Goal: Task Accomplishment & Management: Use online tool/utility

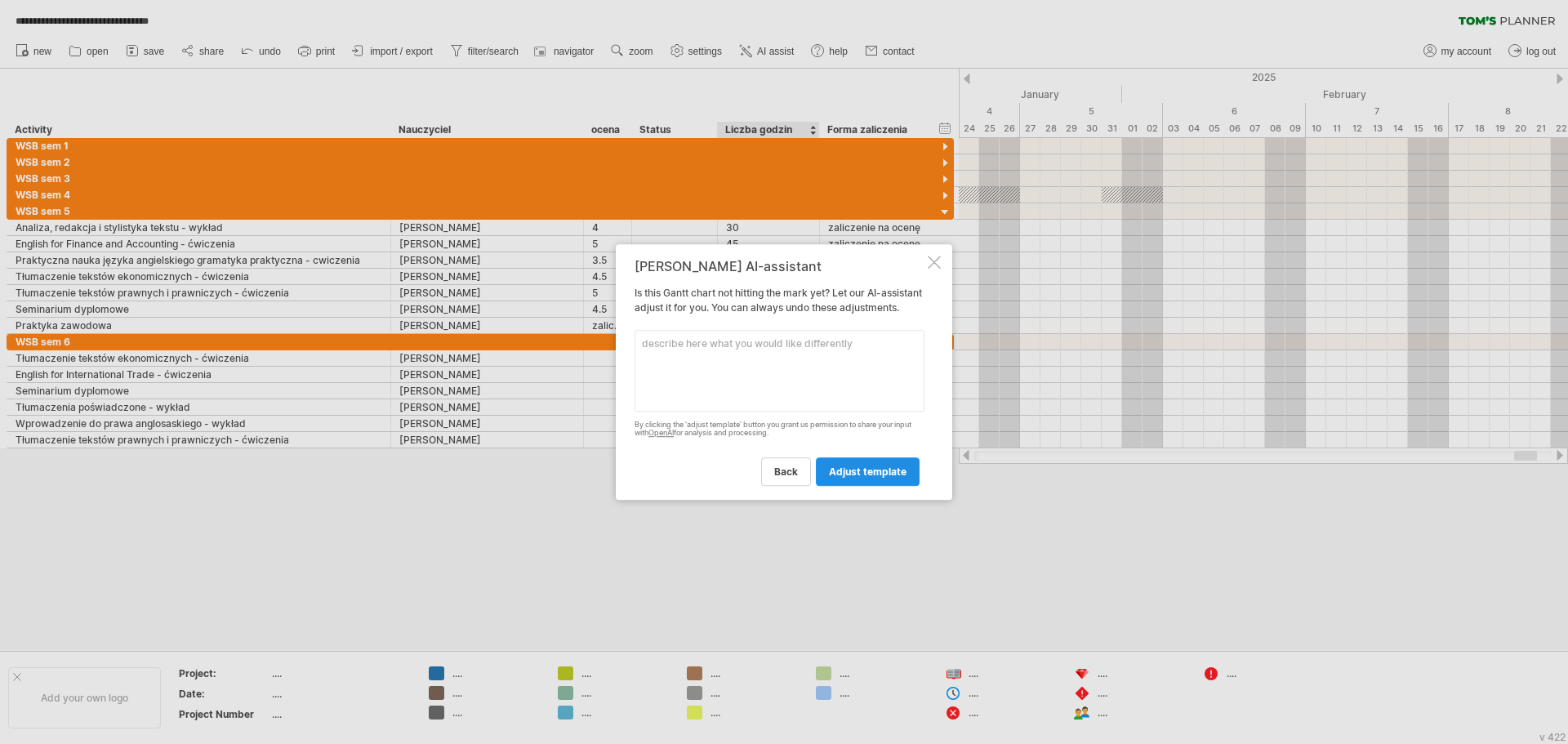
click at [829, 477] on span "adjust template" at bounding box center [867, 471] width 78 height 12
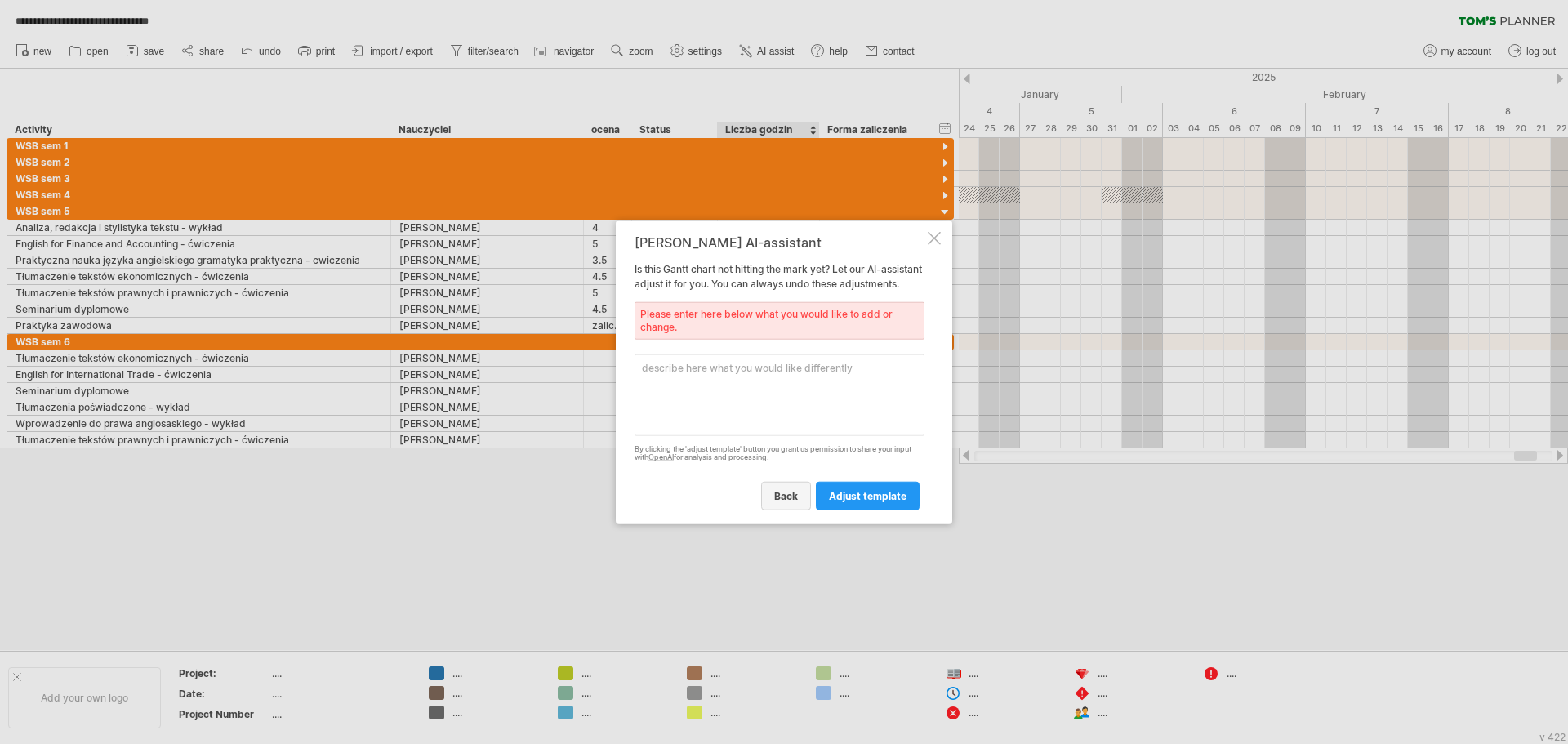
click at [790, 501] on span "back" at bounding box center [786, 495] width 24 height 12
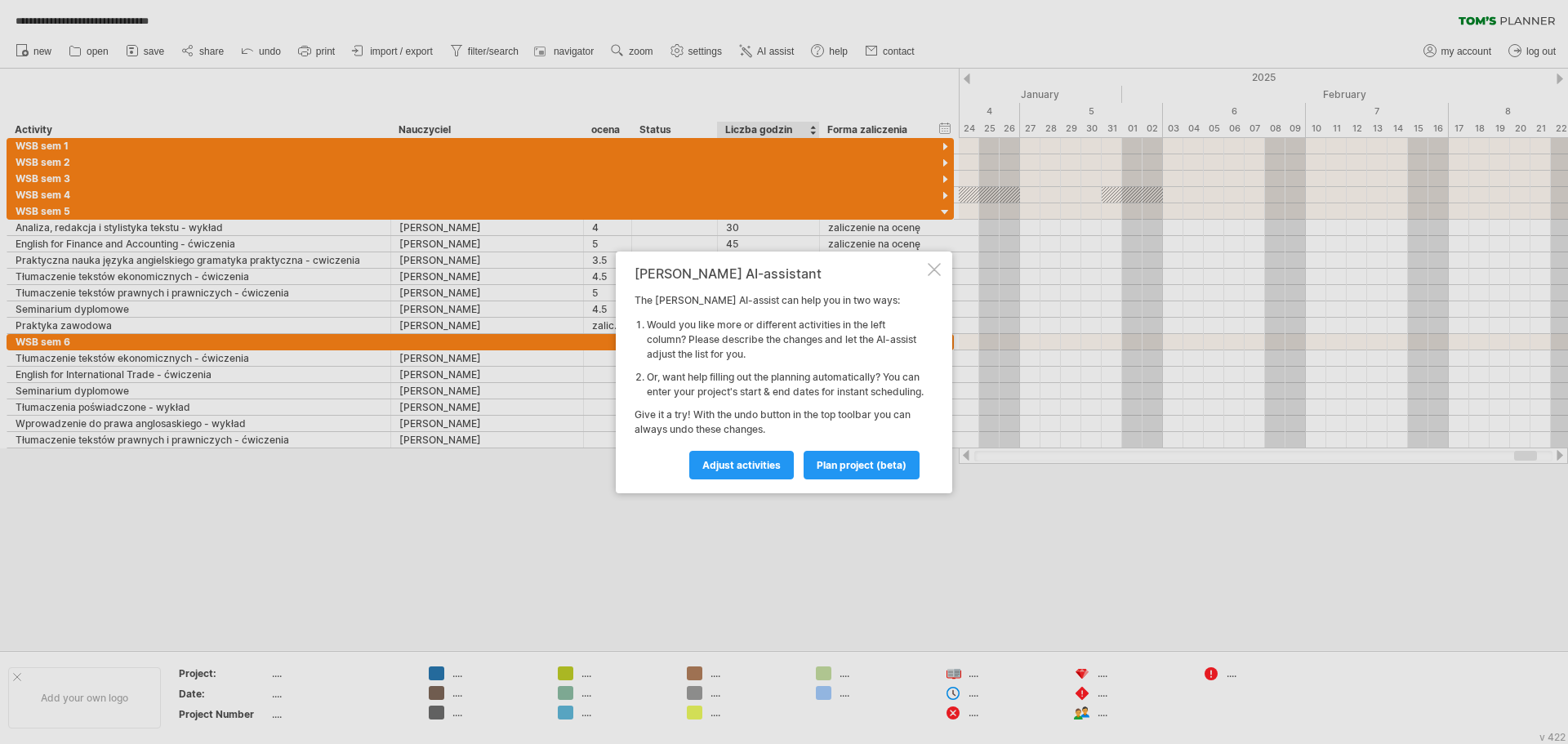
click at [933, 263] on div at bounding box center [934, 269] width 13 height 13
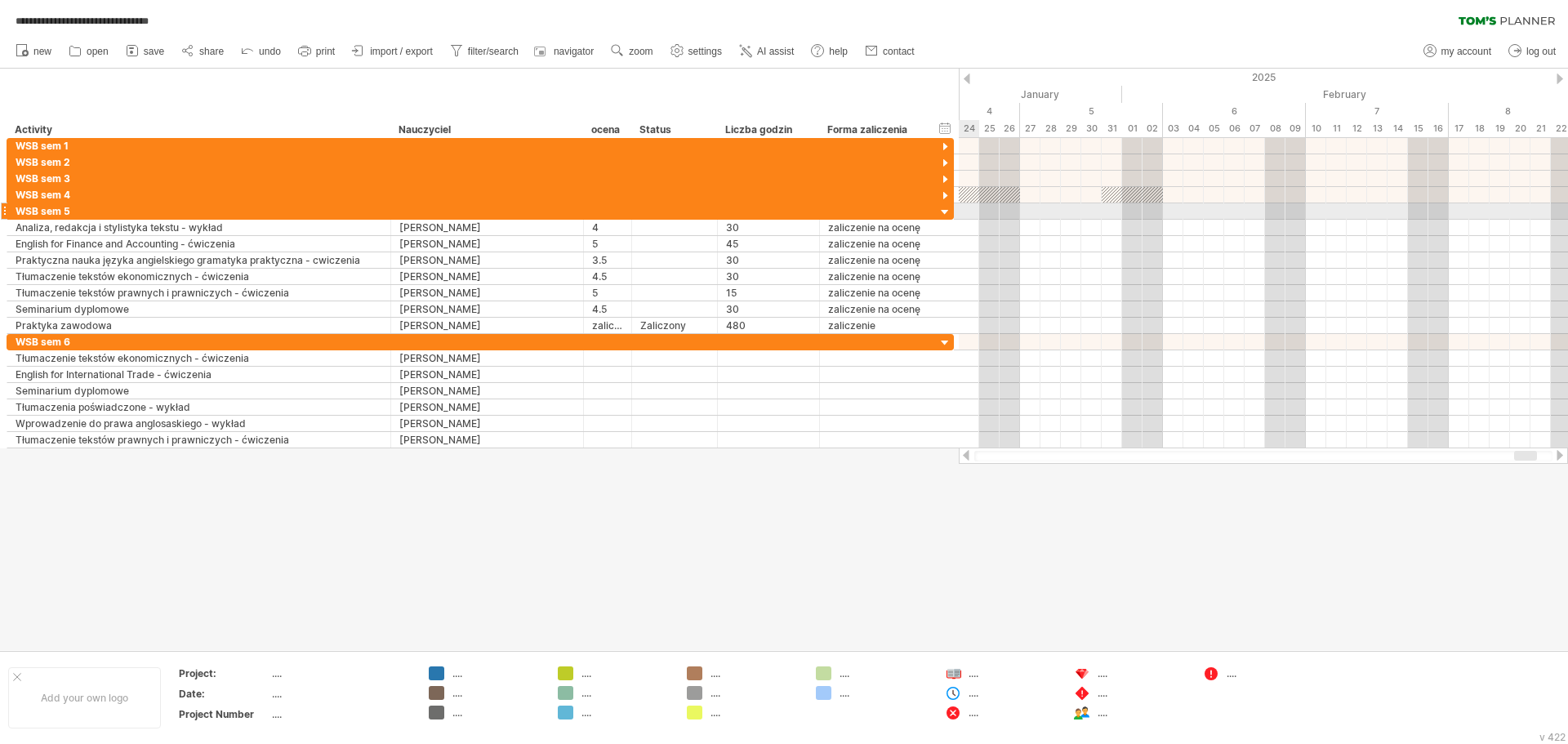
click at [948, 212] on div at bounding box center [945, 212] width 16 height 16
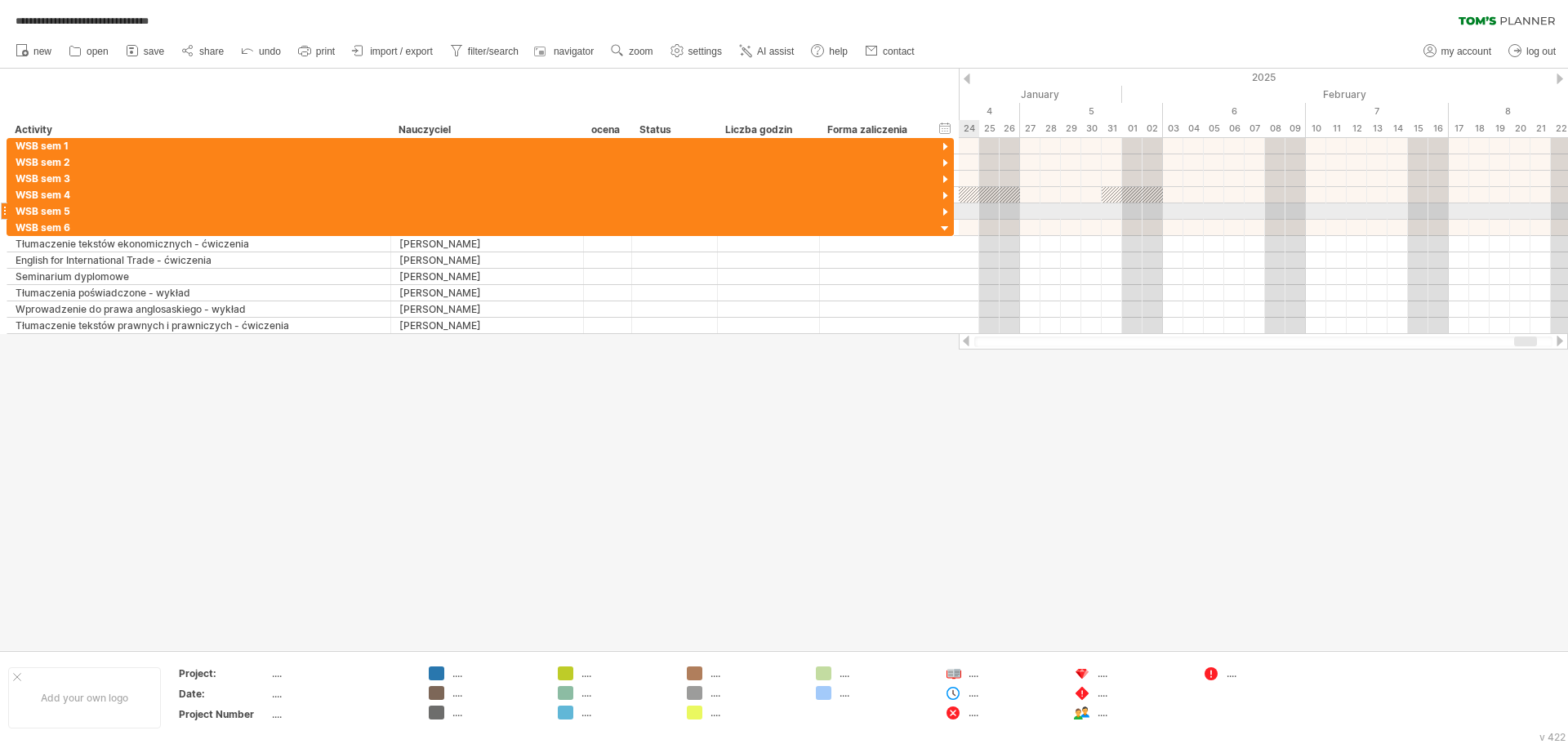
click at [945, 213] on div at bounding box center [945, 212] width 16 height 16
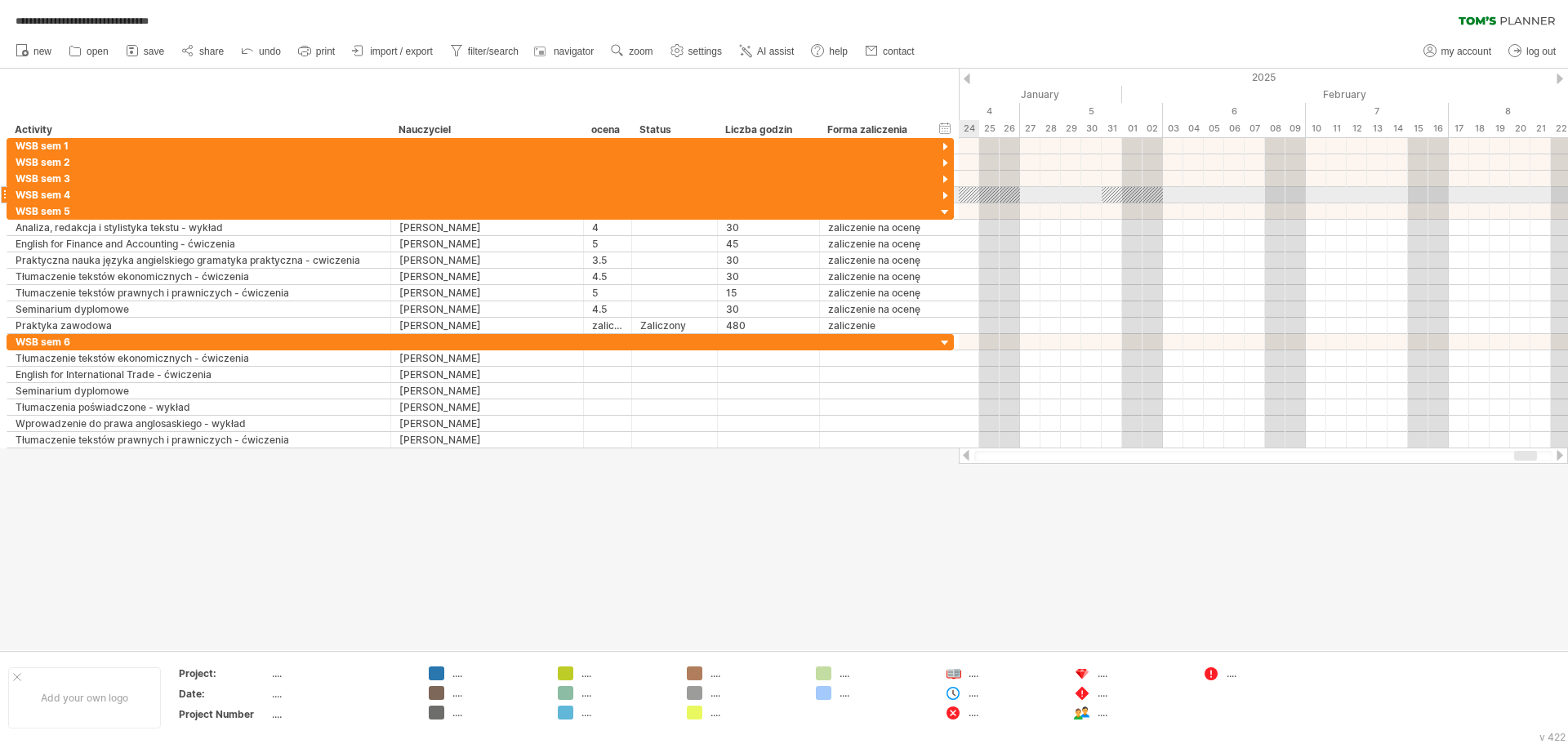
click at [947, 190] on div at bounding box center [945, 196] width 16 height 16
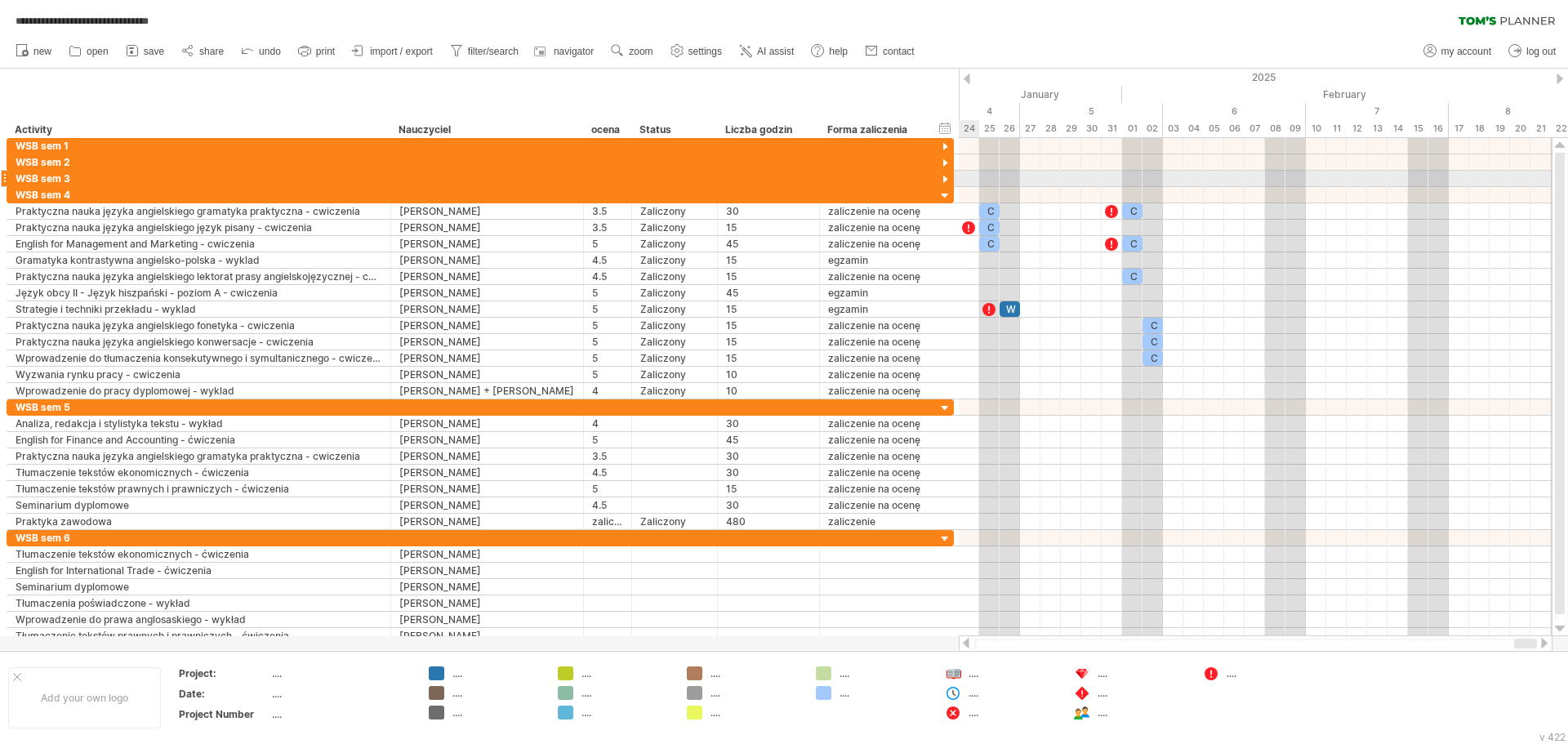
click at [947, 180] on div at bounding box center [945, 179] width 16 height 16
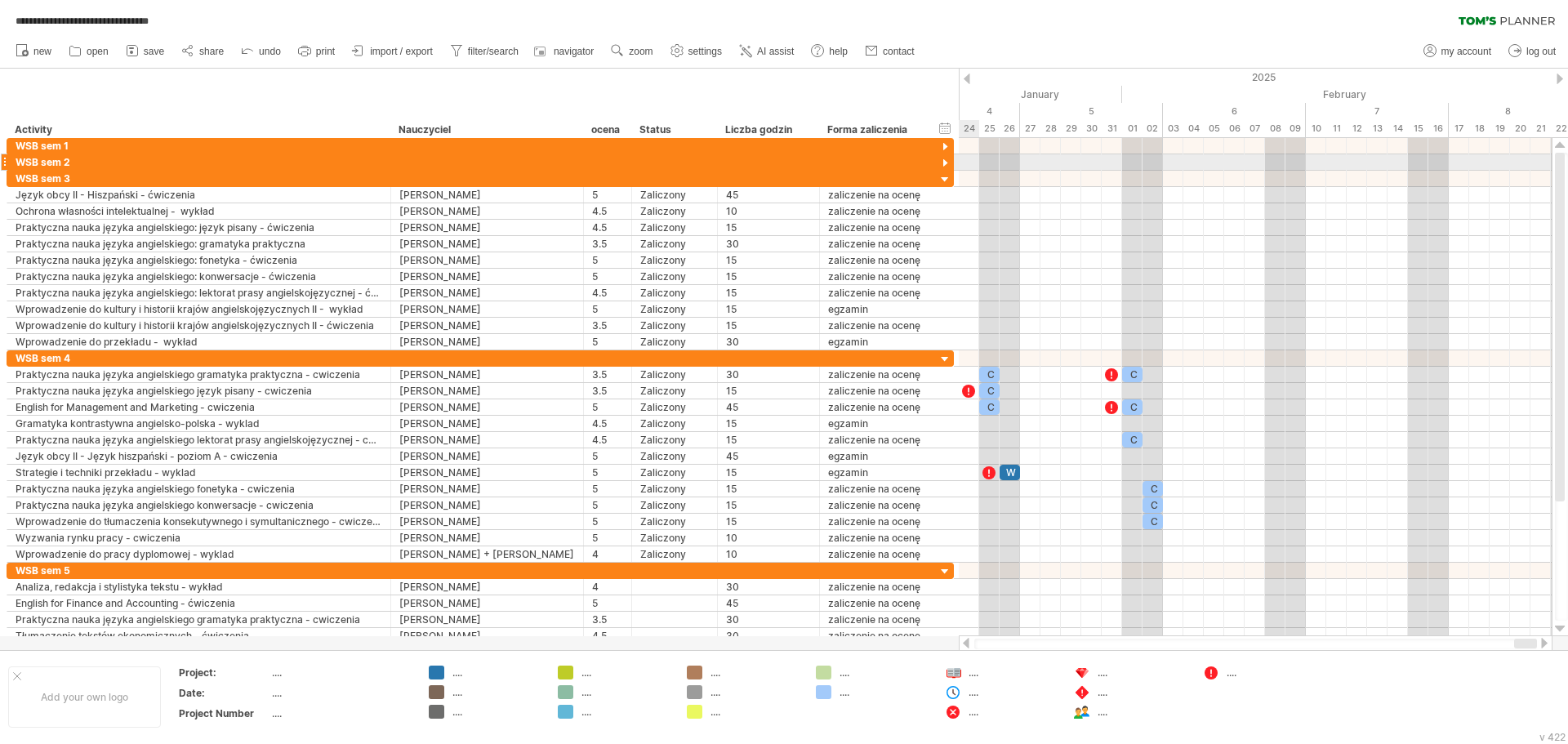
click at [941, 161] on div at bounding box center [945, 164] width 16 height 16
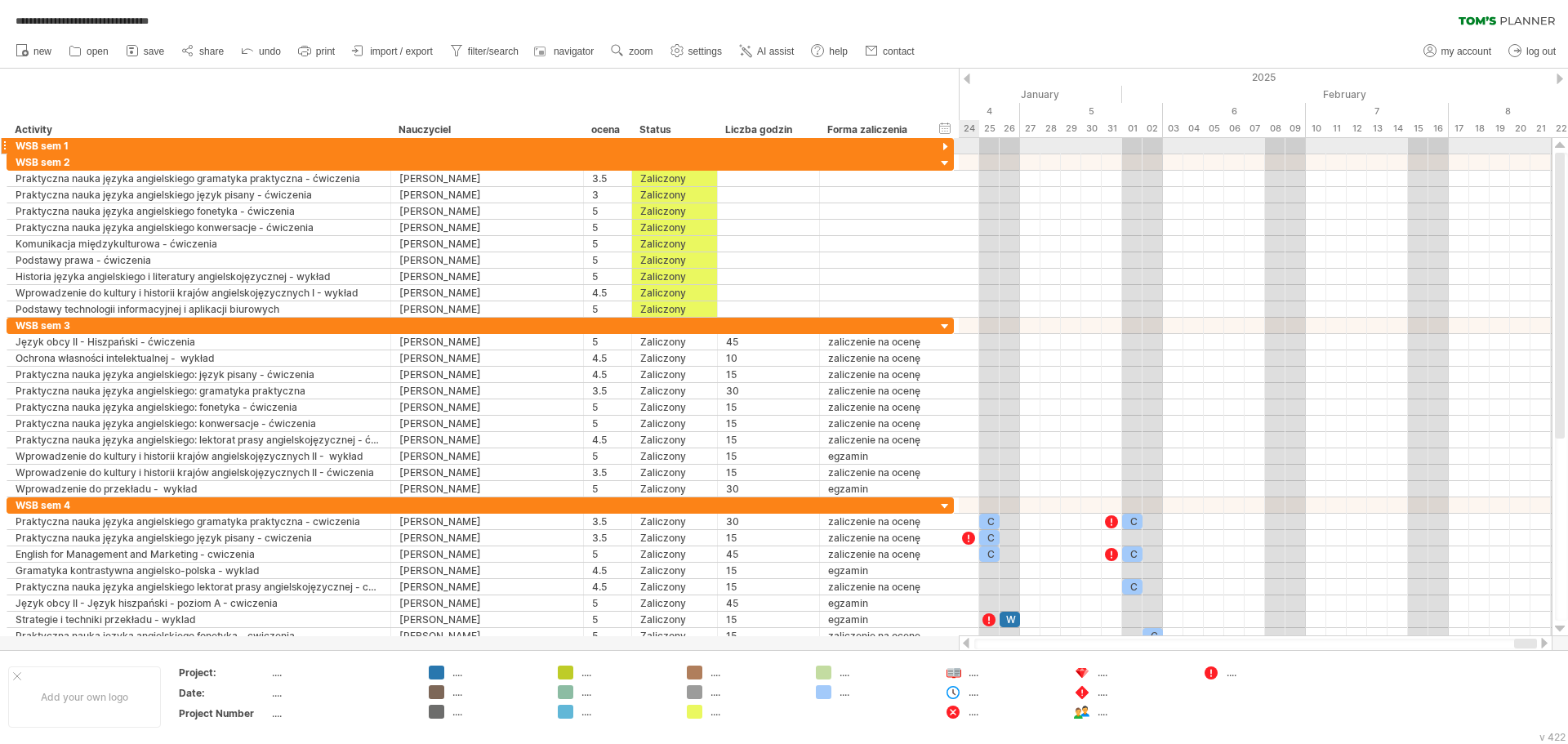
click at [944, 146] on div at bounding box center [945, 147] width 16 height 16
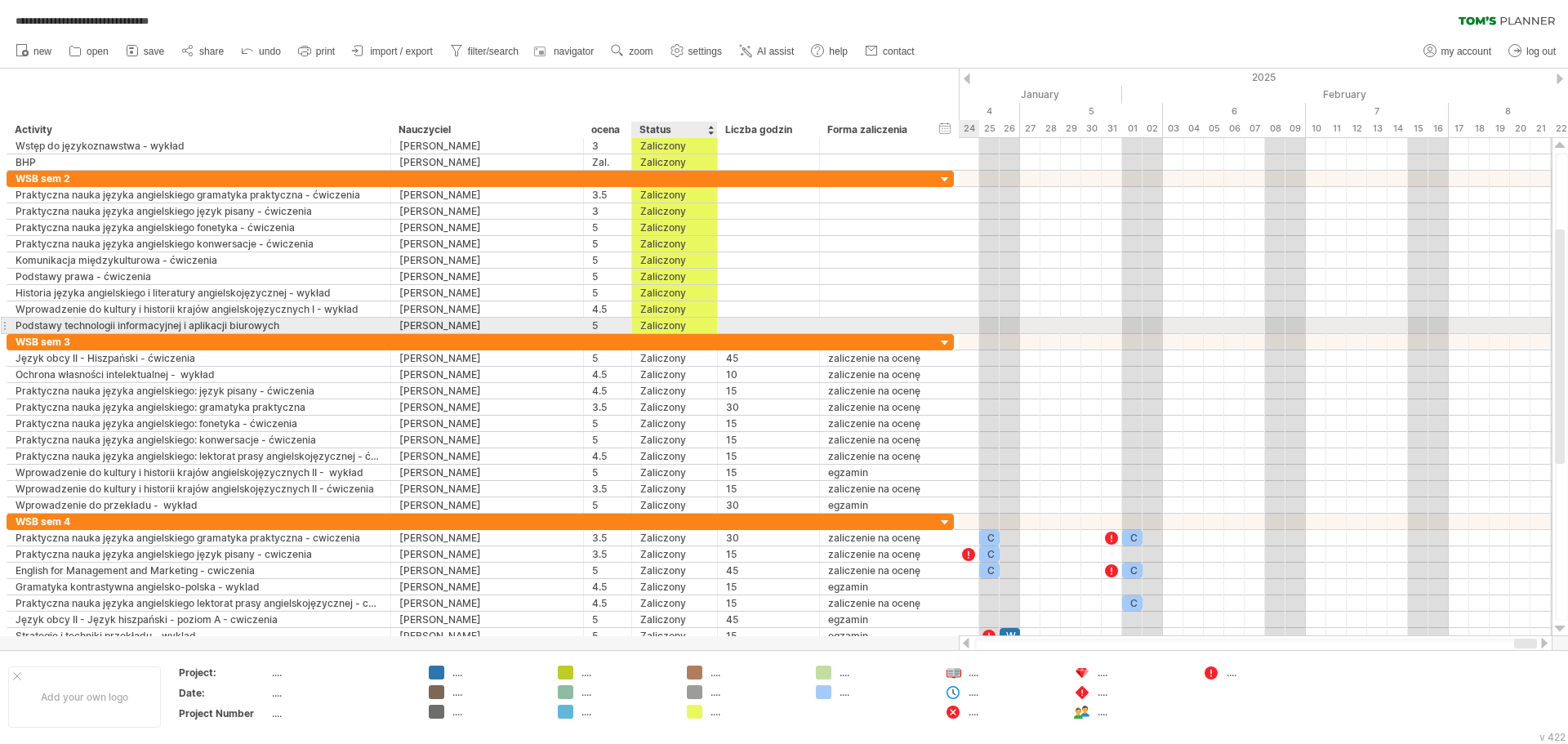
click at [704, 327] on div "Zaliczony" at bounding box center [675, 325] width 69 height 16
click at [723, 326] on div at bounding box center [769, 325] width 102 height 16
click at [691, 329] on div "Zaliczony" at bounding box center [675, 325] width 69 height 16
click at [688, 348] on div at bounding box center [675, 341] width 69 height 16
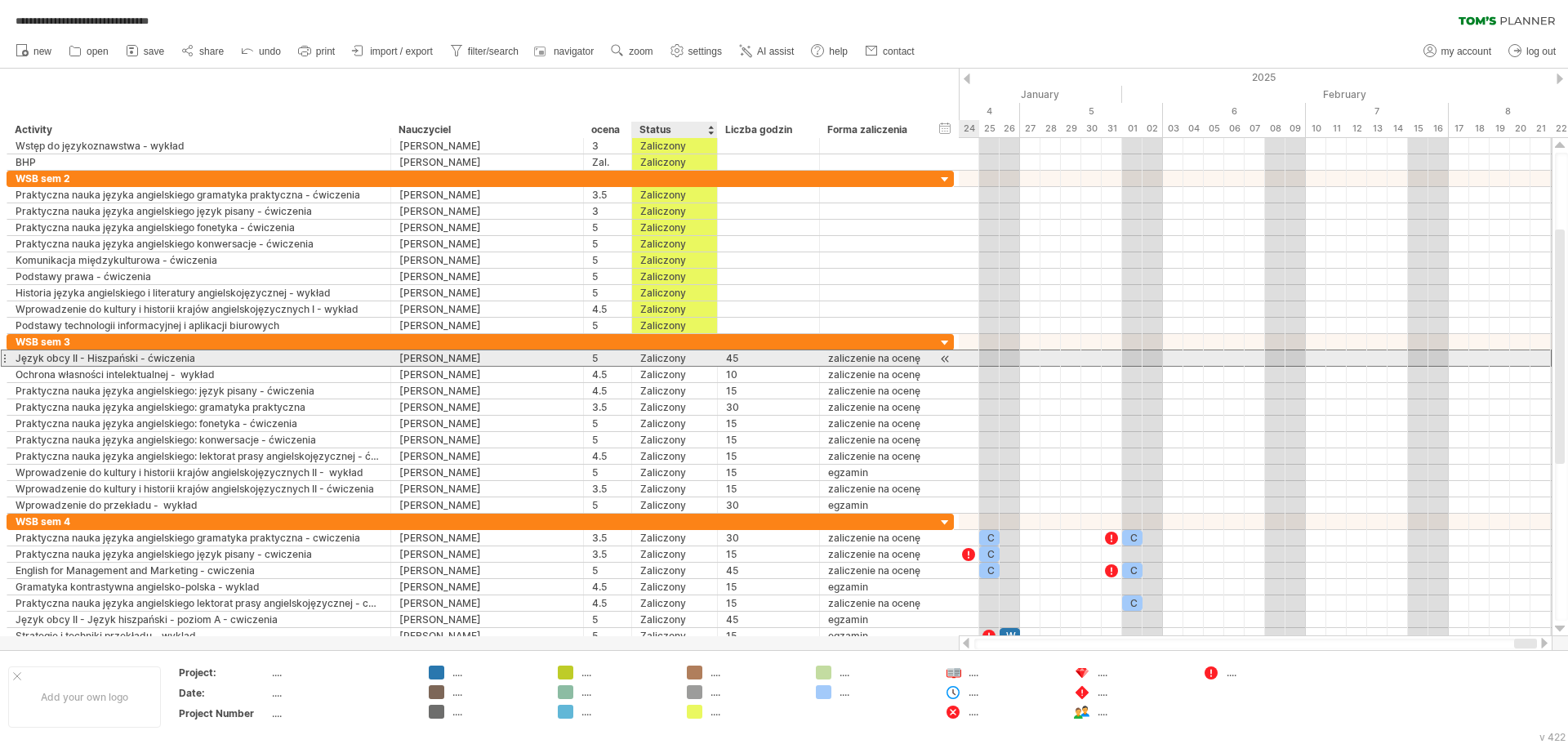
click at [685, 366] on div "**********" at bounding box center [480, 358] width 947 height 17
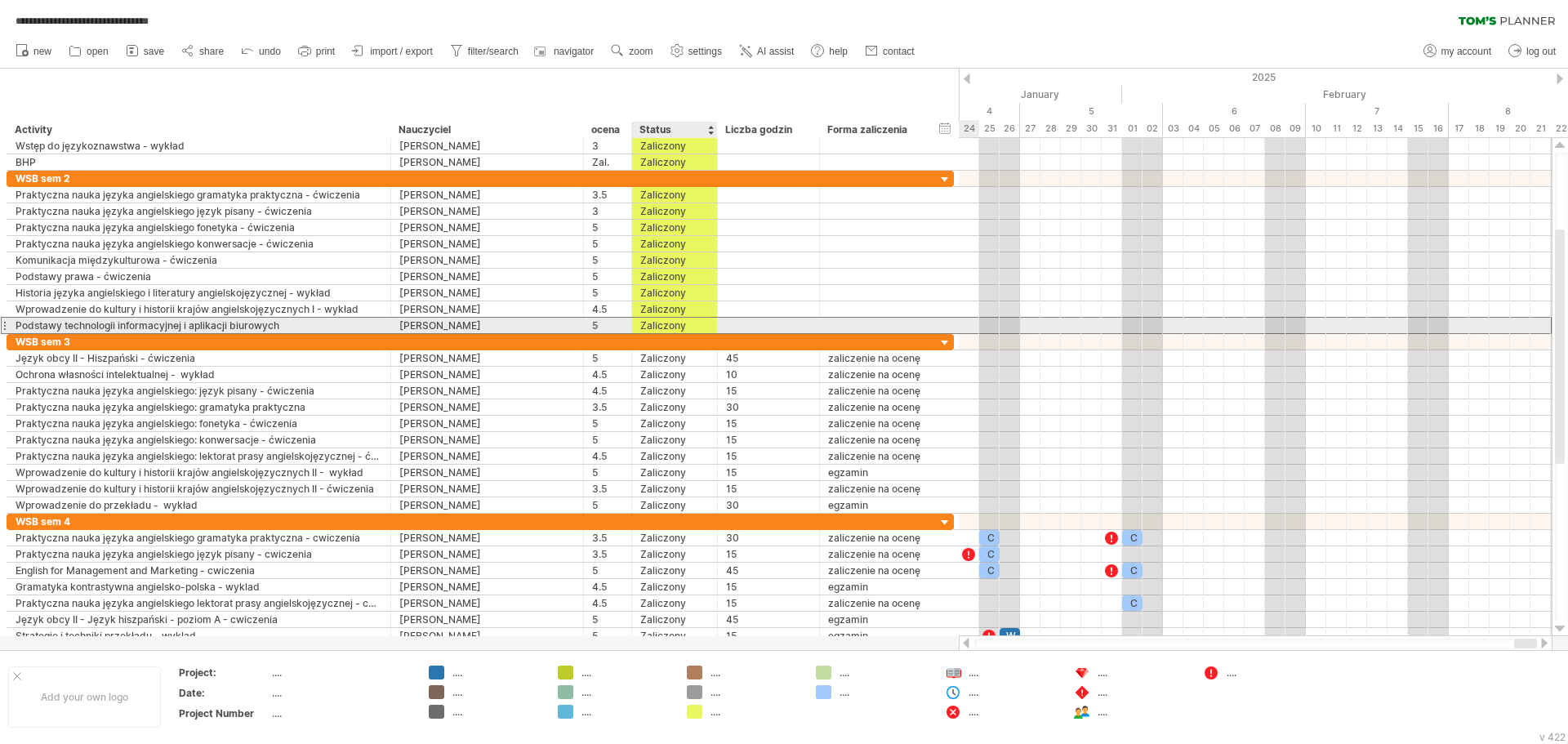
click at [693, 322] on div "Zaliczony" at bounding box center [675, 325] width 69 height 16
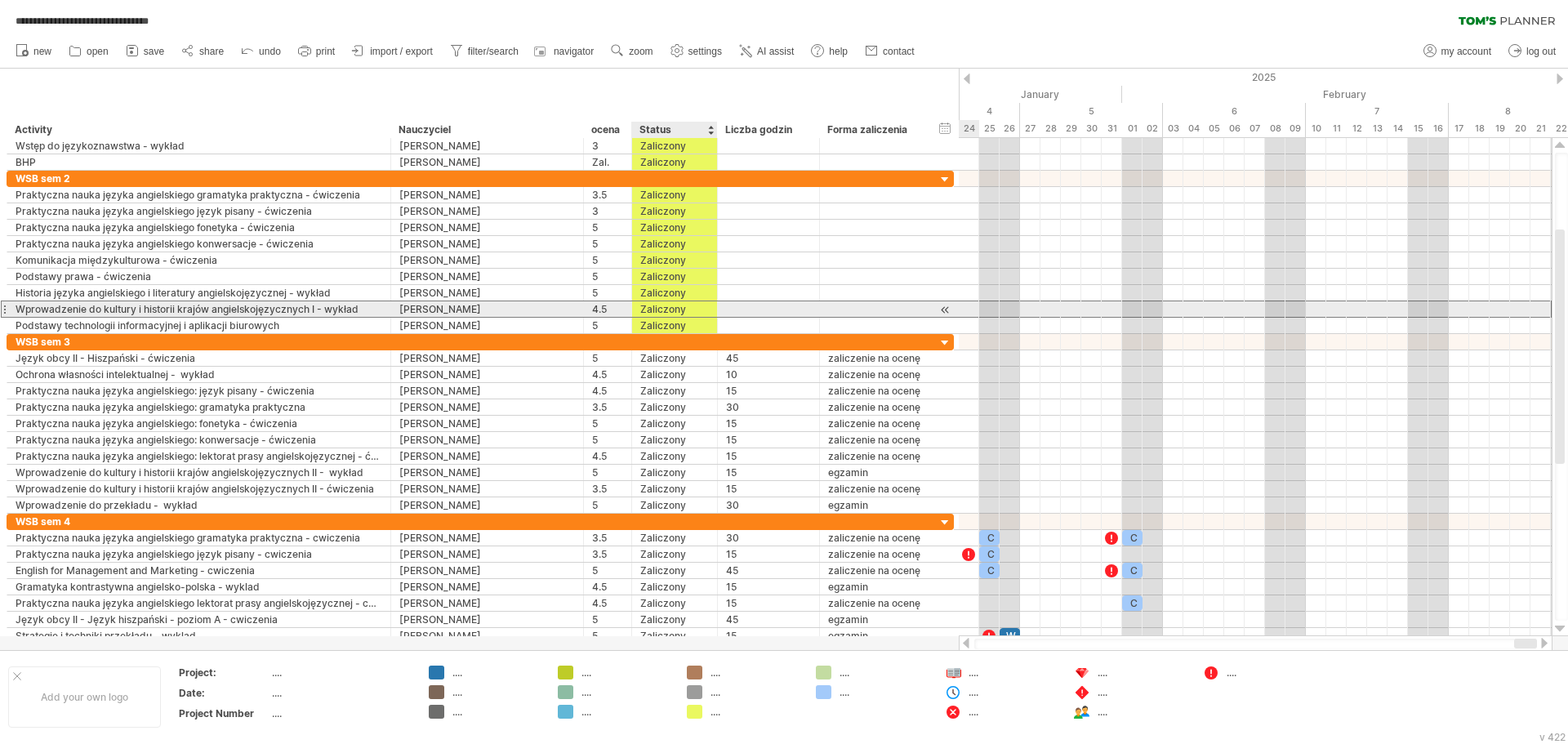
click at [703, 301] on div "Zaliczony" at bounding box center [675, 309] width 69 height 16
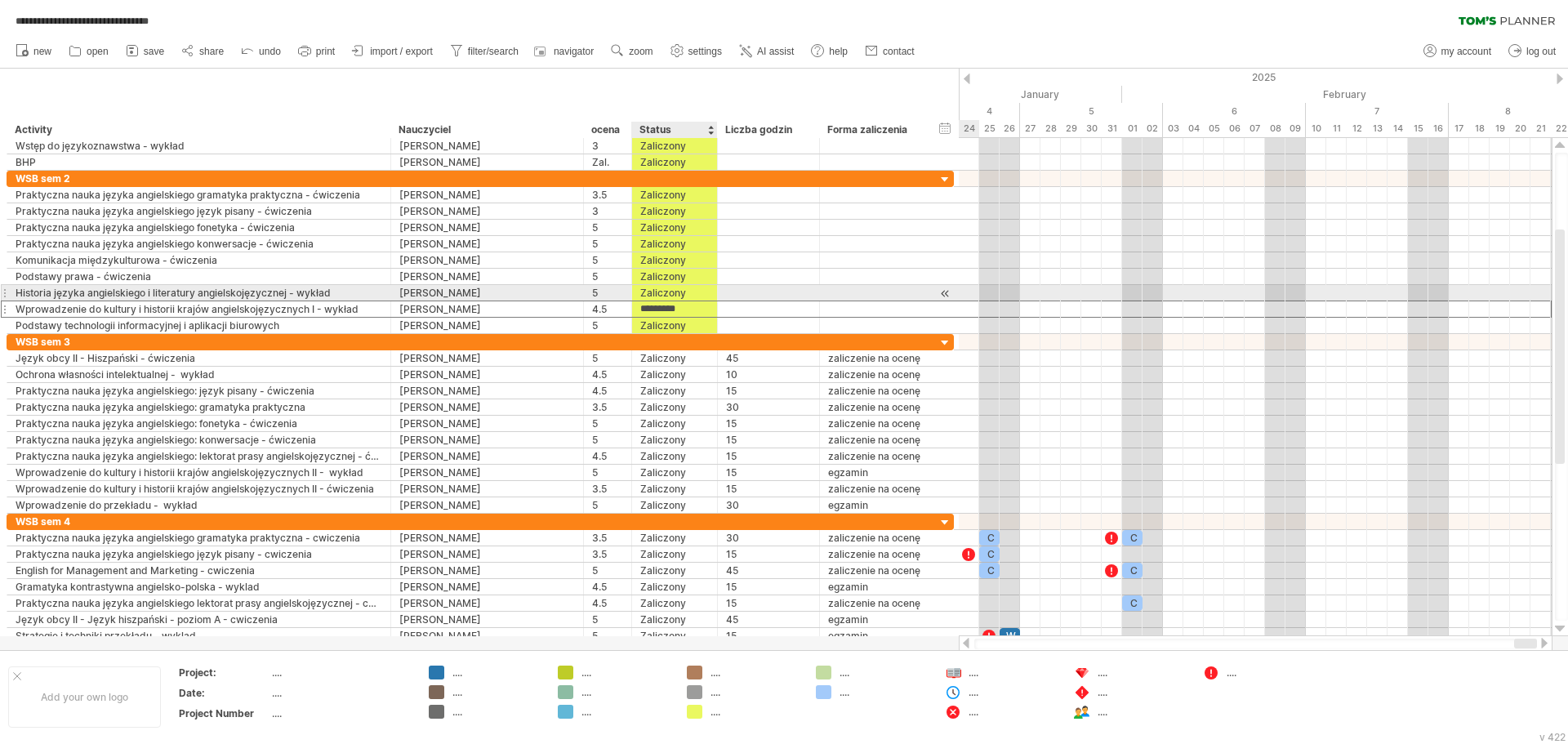
click at [685, 300] on div "Zaliczony" at bounding box center [675, 292] width 69 height 16
click at [667, 290] on input "*********" at bounding box center [675, 292] width 69 height 16
drag, startPoint x: 637, startPoint y: 287, endPoint x: 712, endPoint y: 291, distance: 75.1
click at [712, 291] on div "********* Zaliczony" at bounding box center [675, 292] width 86 height 16
click at [712, 292] on div at bounding box center [716, 293] width 8 height 16
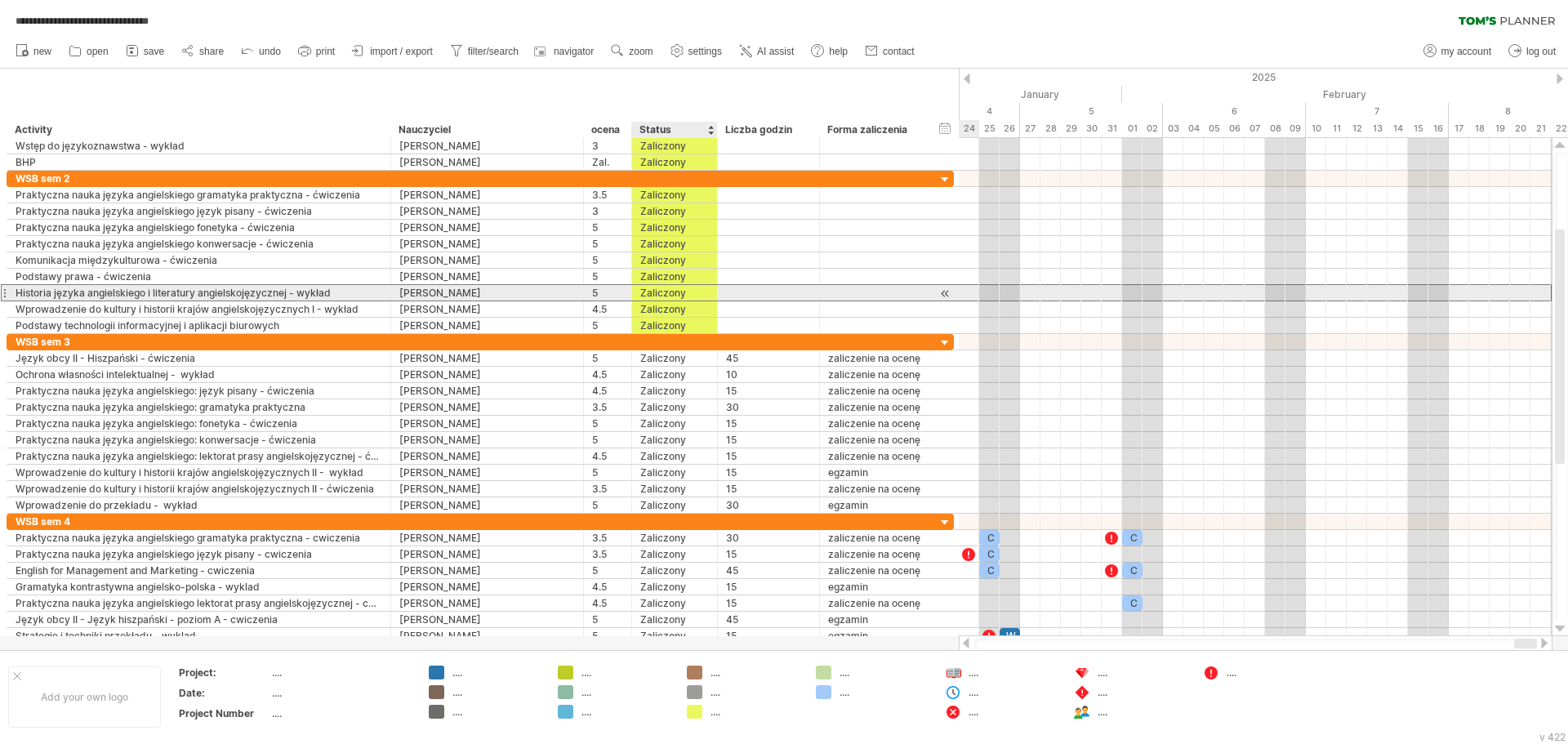
click at [706, 287] on div "Zaliczony" at bounding box center [675, 292] width 69 height 16
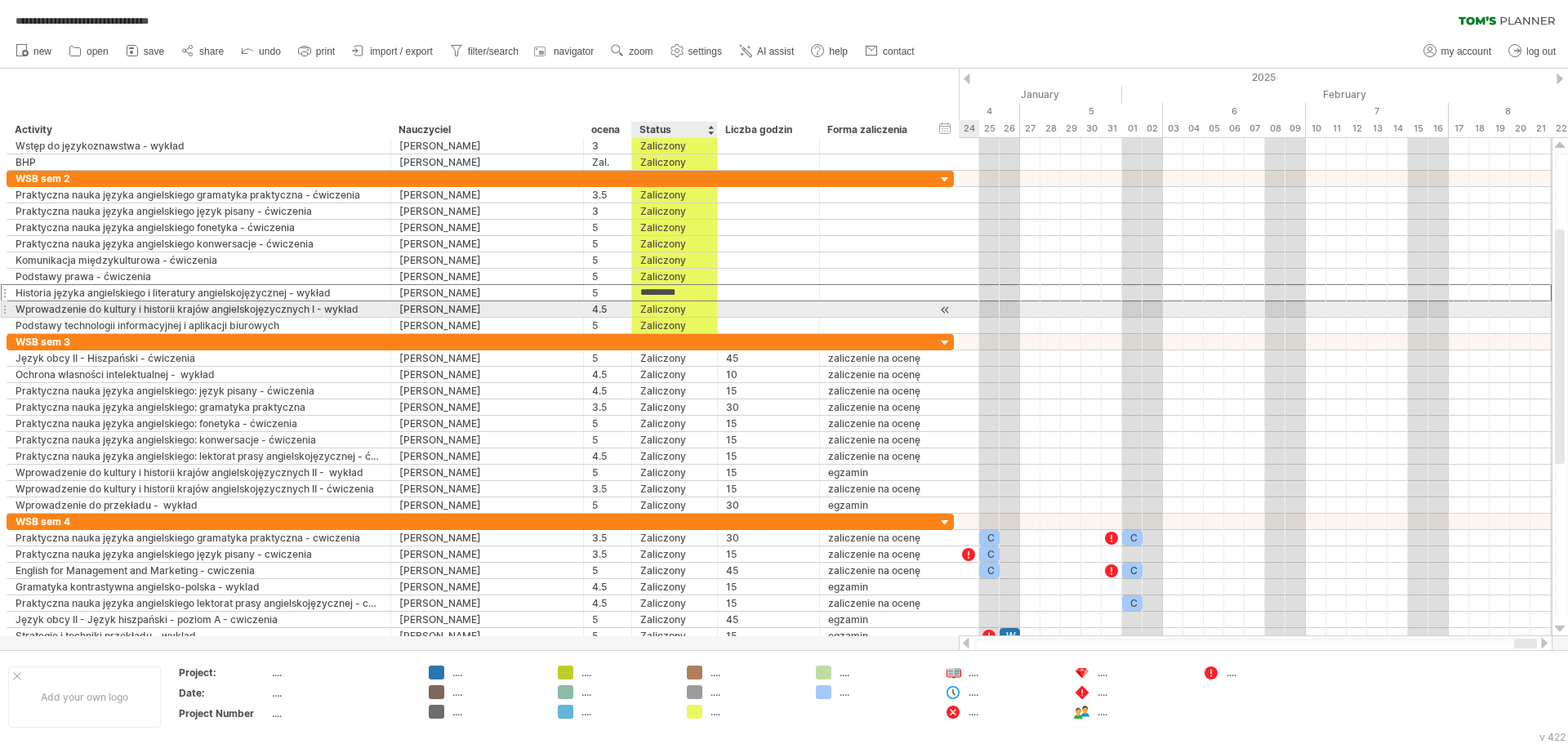
drag, startPoint x: 706, startPoint y: 287, endPoint x: 705, endPoint y: 317, distance: 30.0
click at [705, 317] on div "**********" at bounding box center [480, 251] width 947 height 163
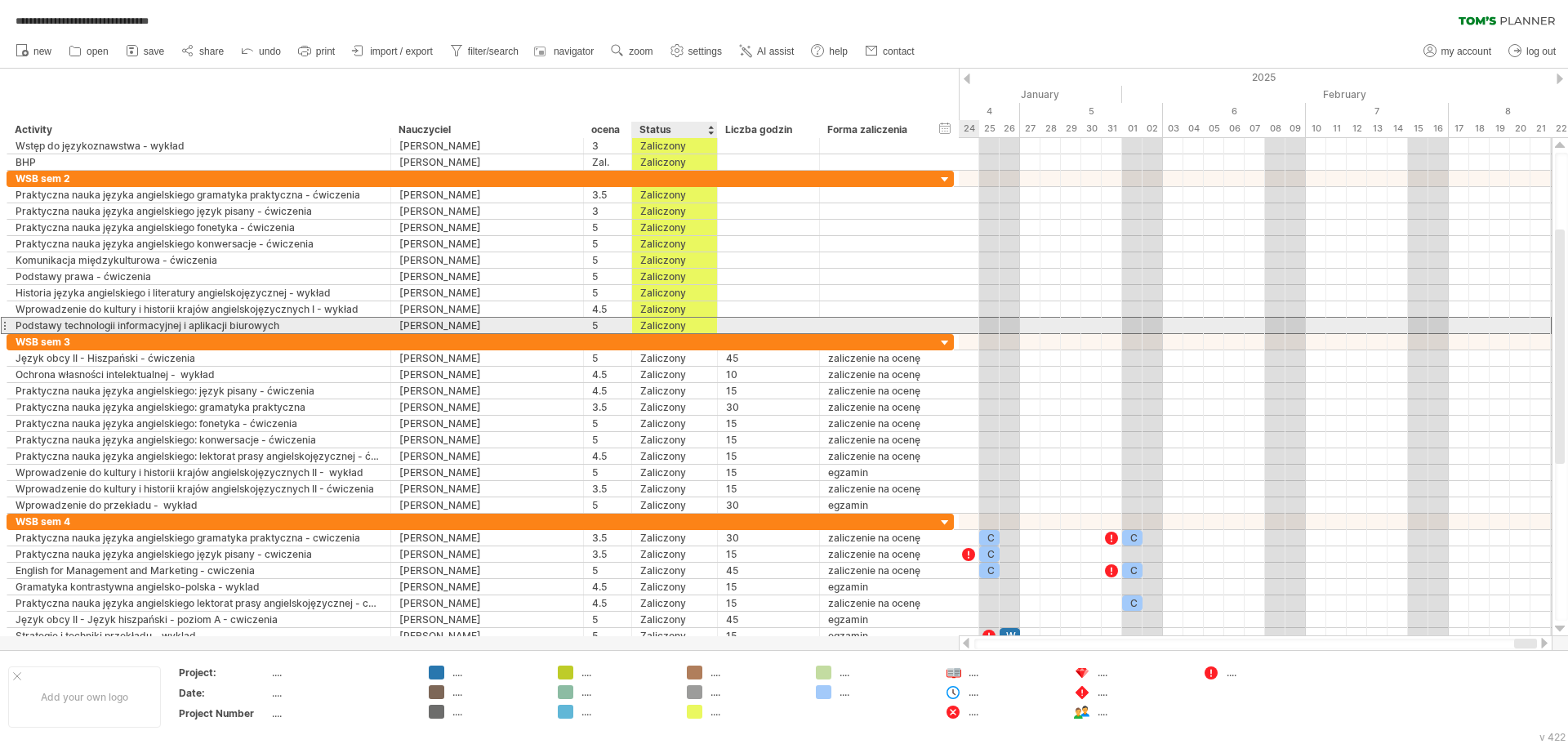
click at [694, 331] on div "Zaliczony" at bounding box center [675, 325] width 69 height 16
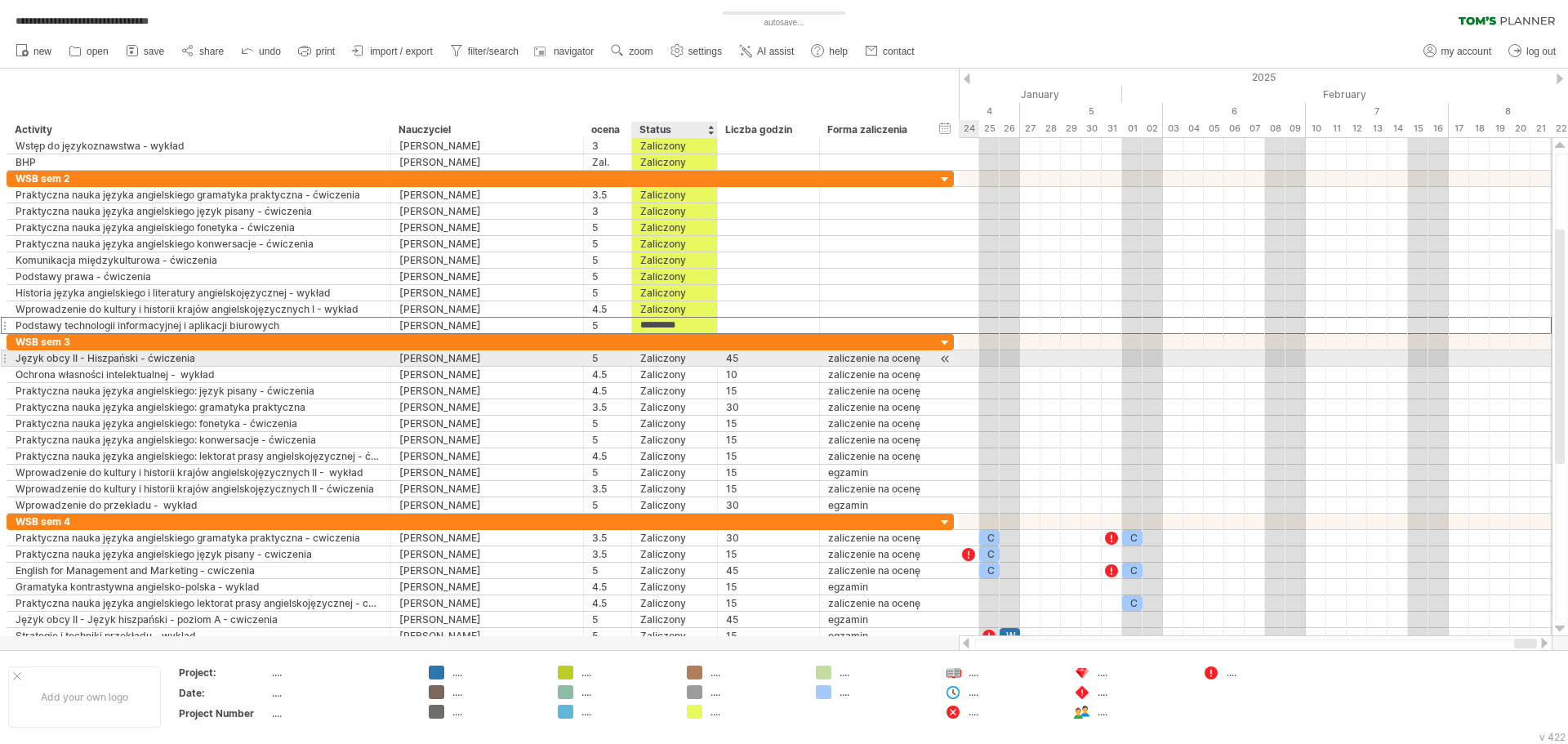
click at [683, 361] on div "Zaliczony" at bounding box center [675, 358] width 69 height 16
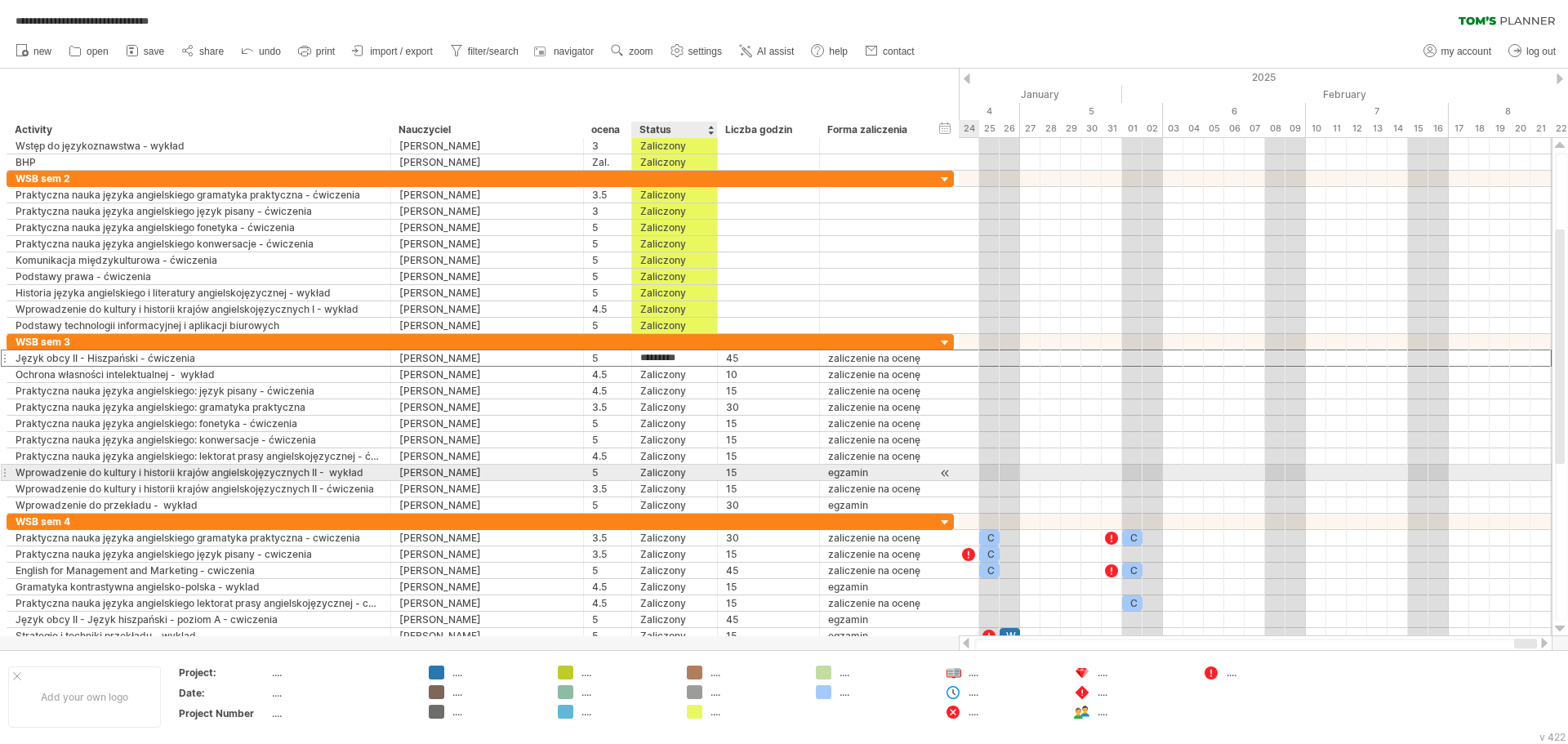
drag, startPoint x: 683, startPoint y: 360, endPoint x: 696, endPoint y: 484, distance: 124.7
click at [694, 475] on div "**********" at bounding box center [480, 423] width 947 height 179
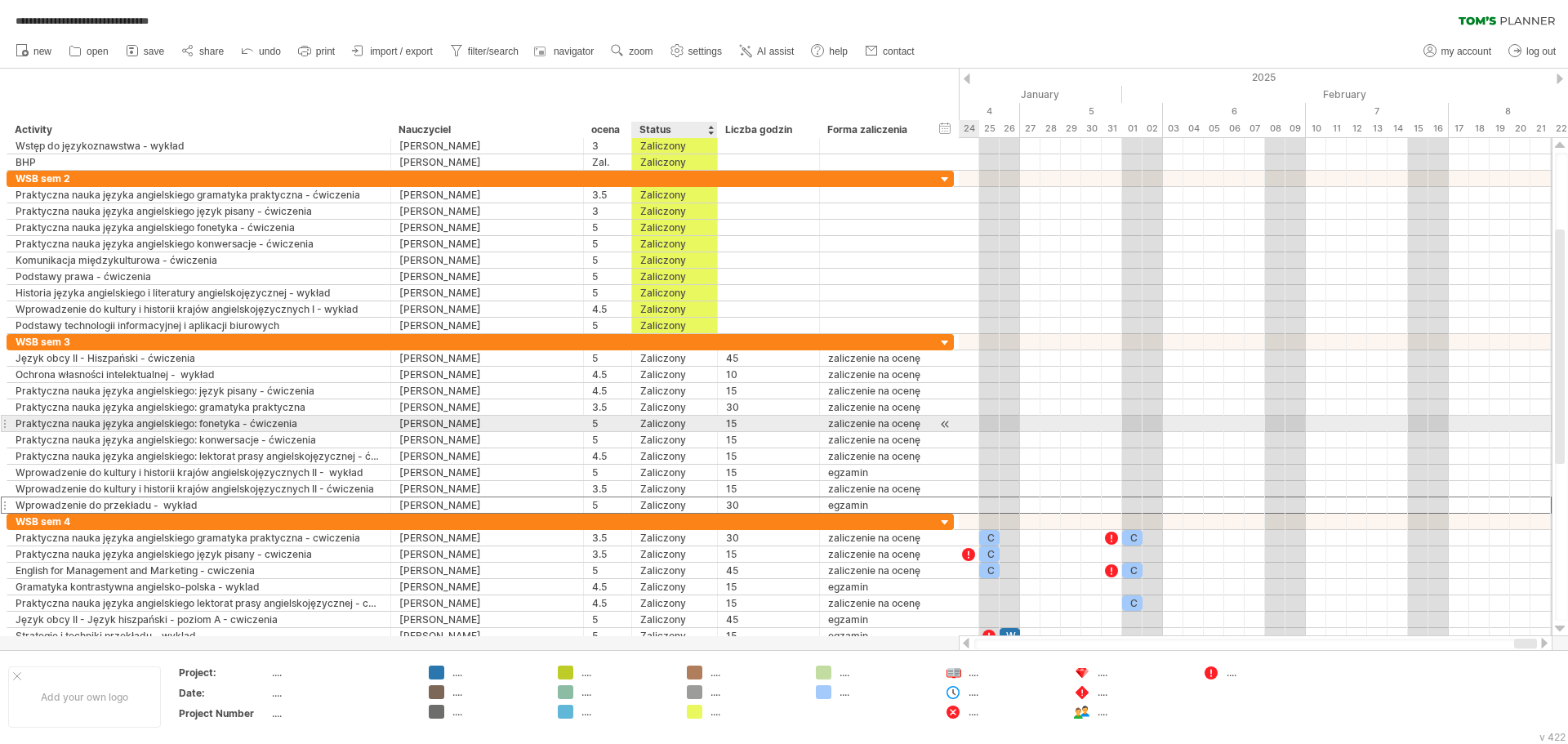
drag, startPoint x: 697, startPoint y: 512, endPoint x: 692, endPoint y: 422, distance: 90.1
click at [692, 422] on div "**********" at bounding box center [480, 423] width 947 height 179
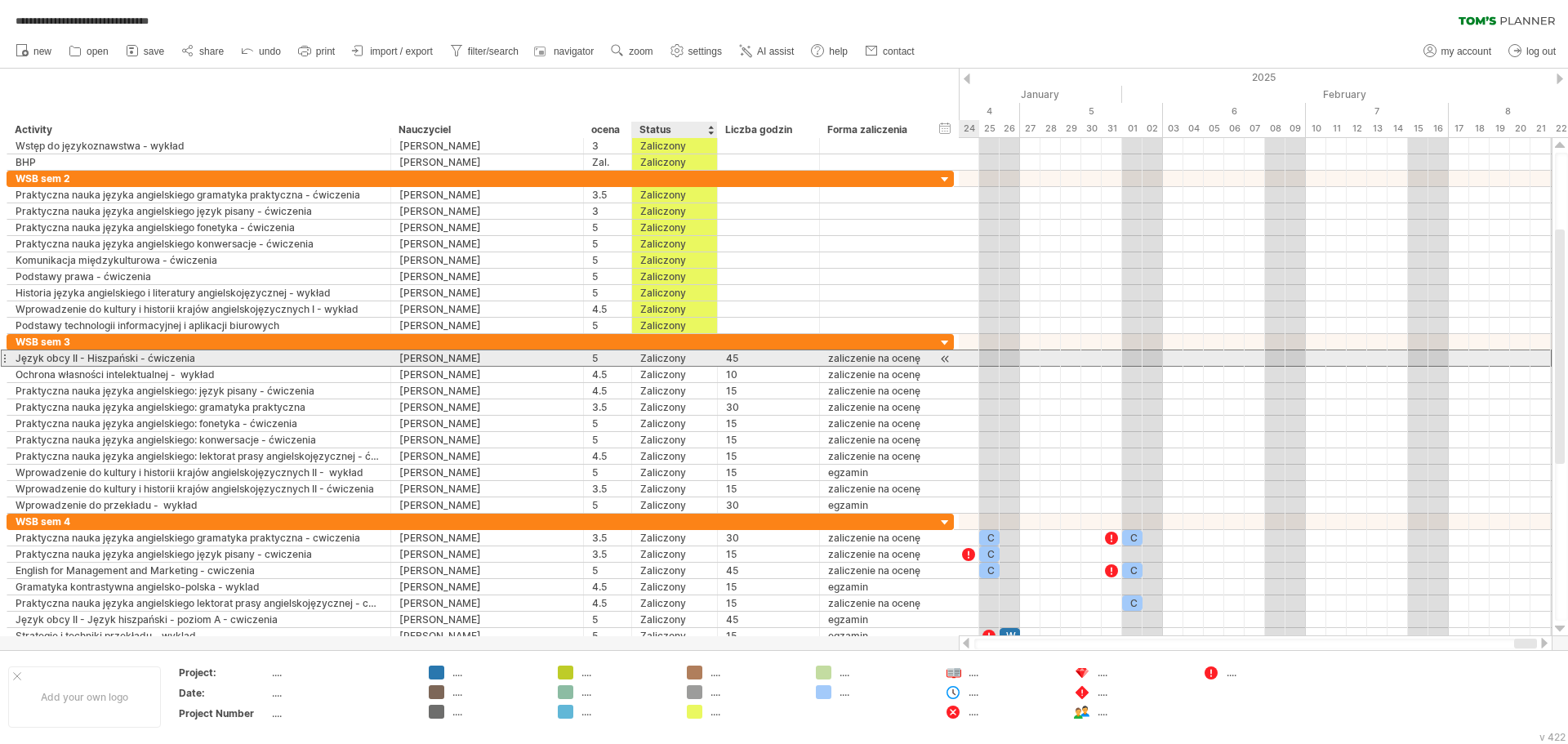
click at [686, 361] on div "Zaliczony" at bounding box center [675, 358] width 69 height 16
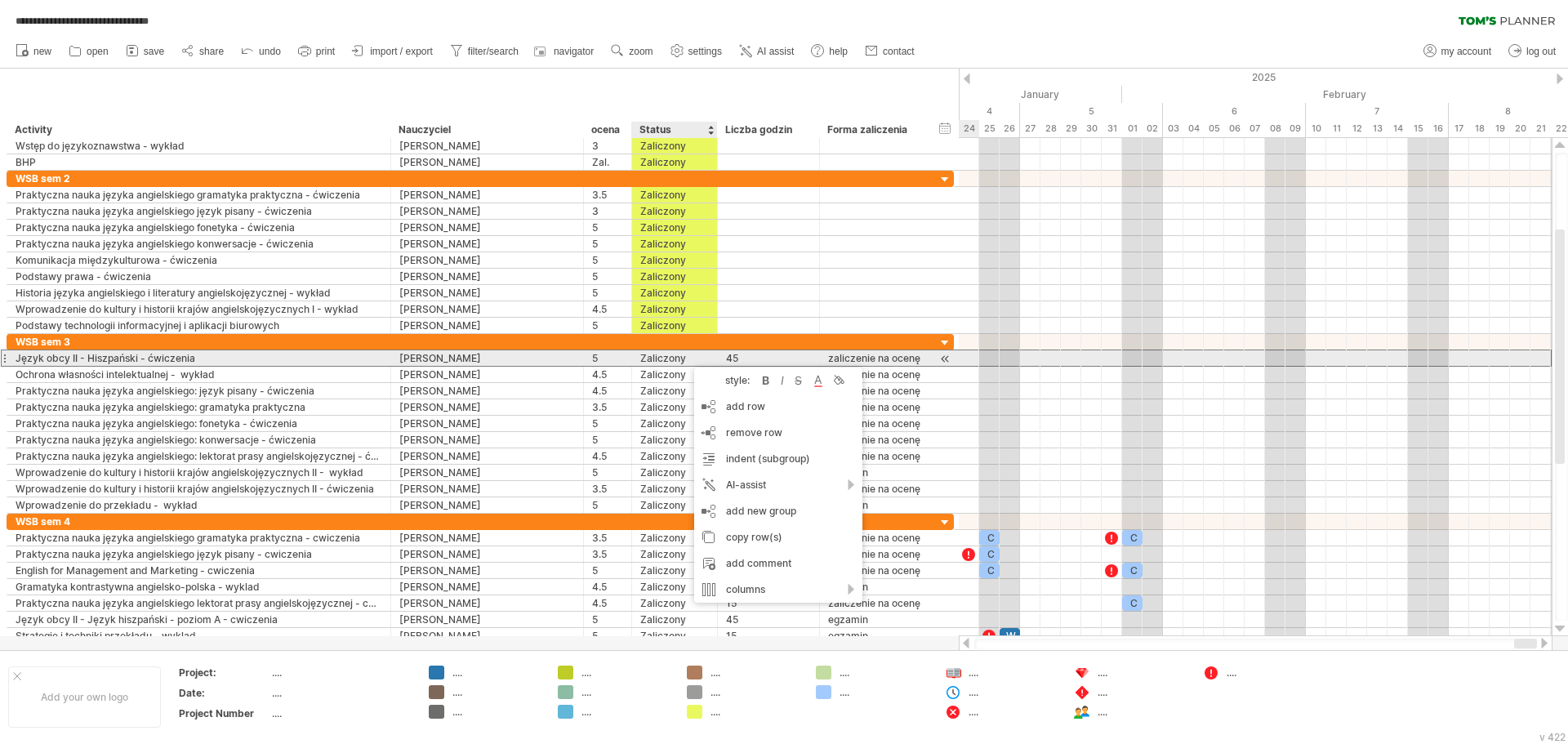
click at [686, 359] on div "Zaliczony" at bounding box center [675, 358] width 69 height 16
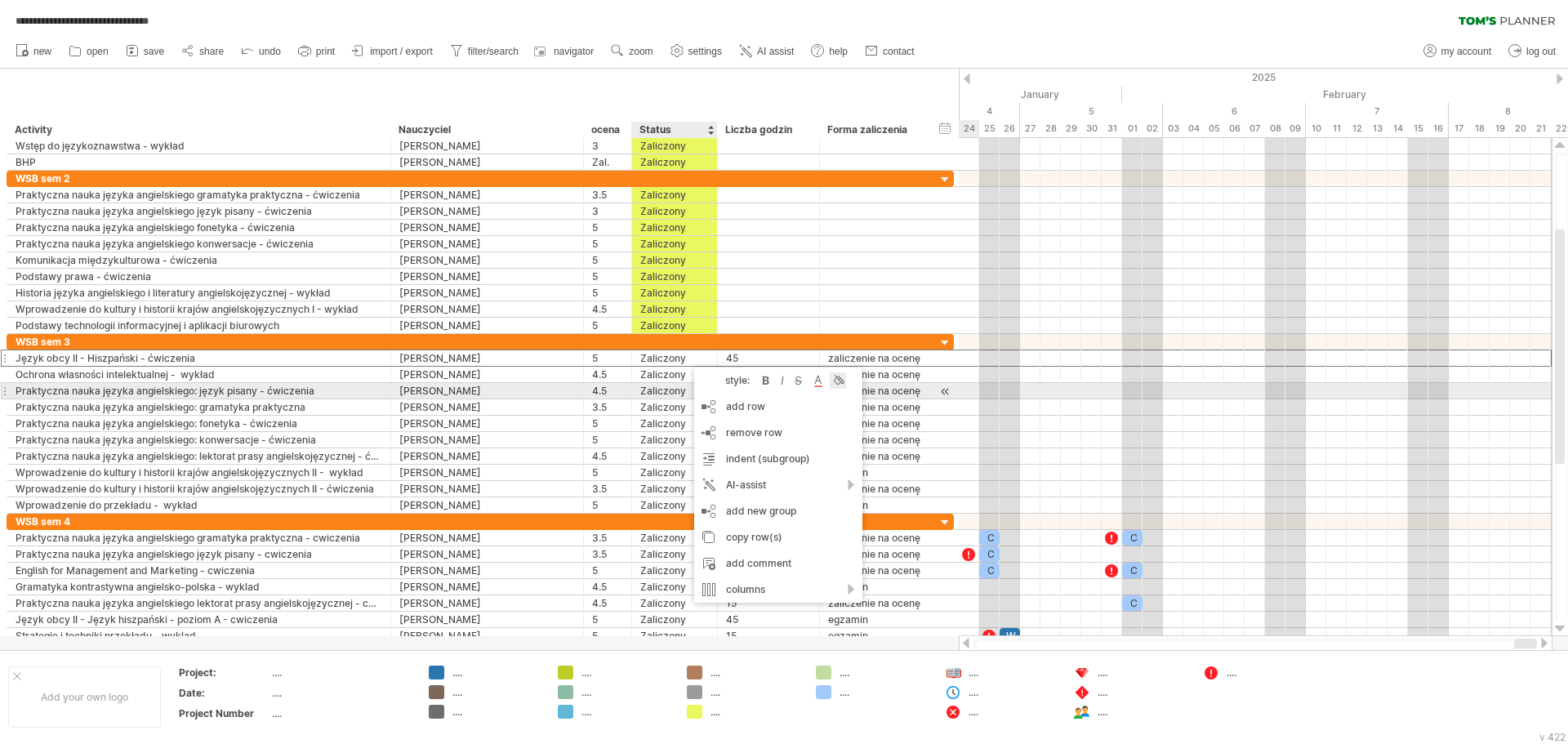
click at [840, 383] on div at bounding box center [838, 381] width 16 height 16
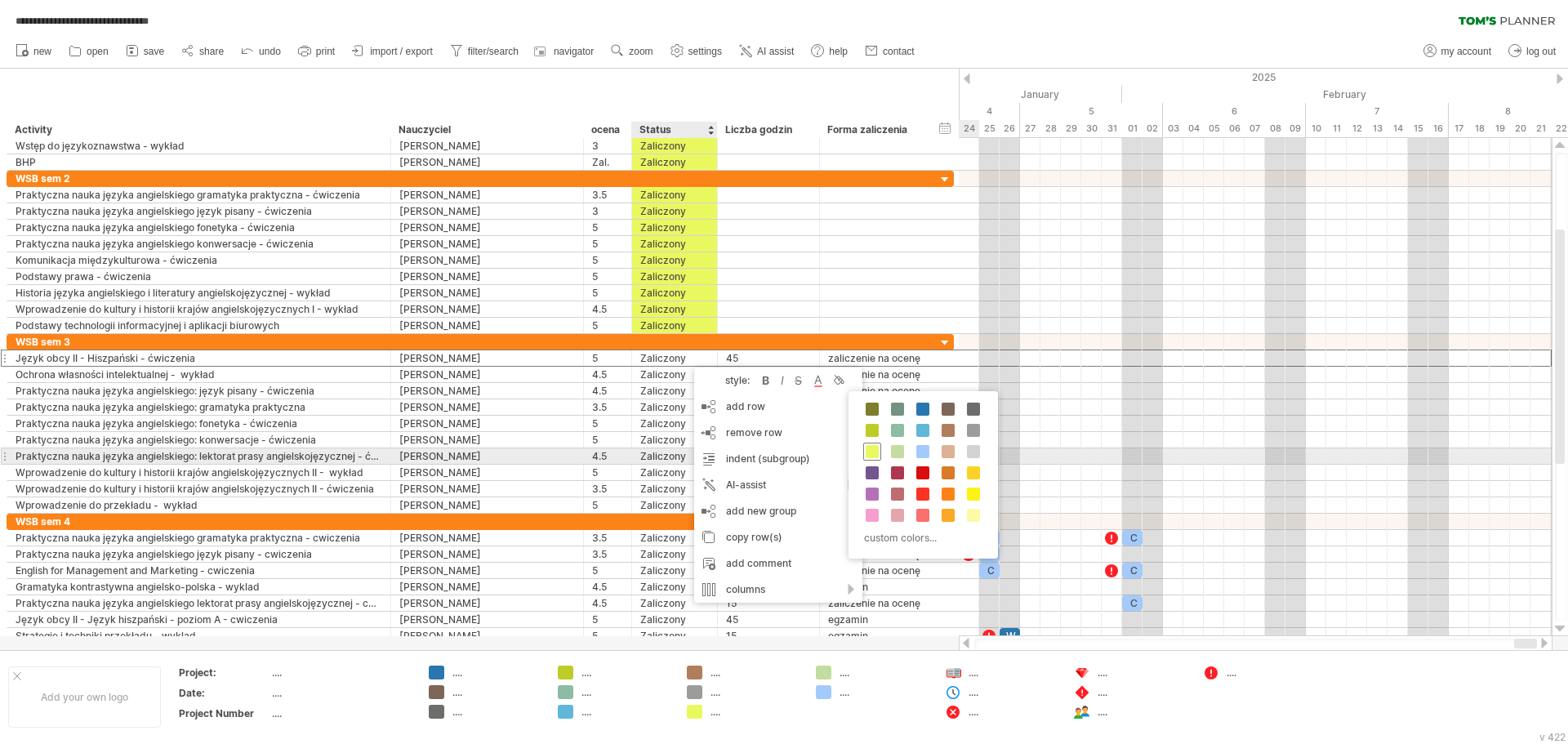
click at [872, 454] on span at bounding box center [872, 452] width 13 height 13
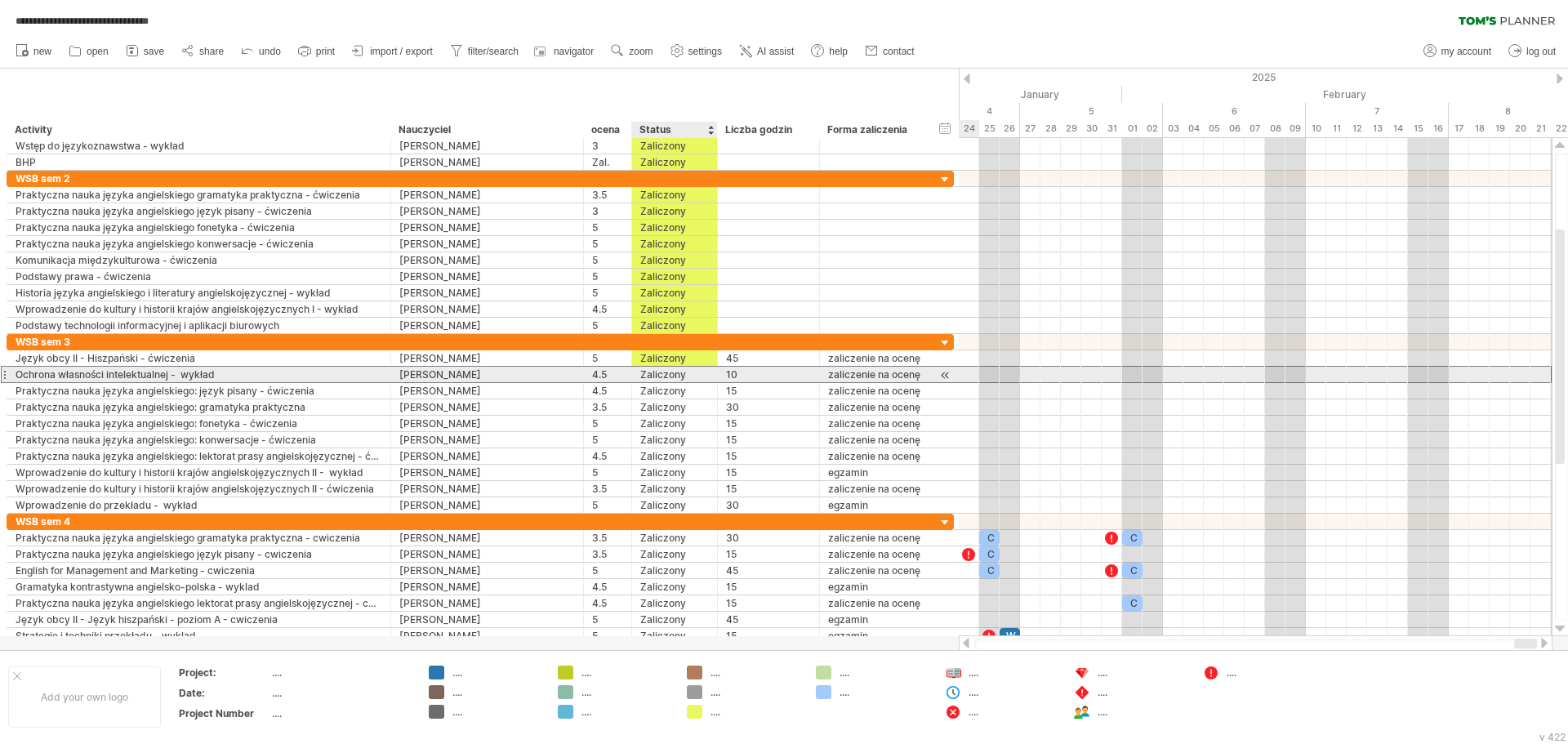
click at [672, 378] on div "Zaliczony" at bounding box center [675, 374] width 69 height 16
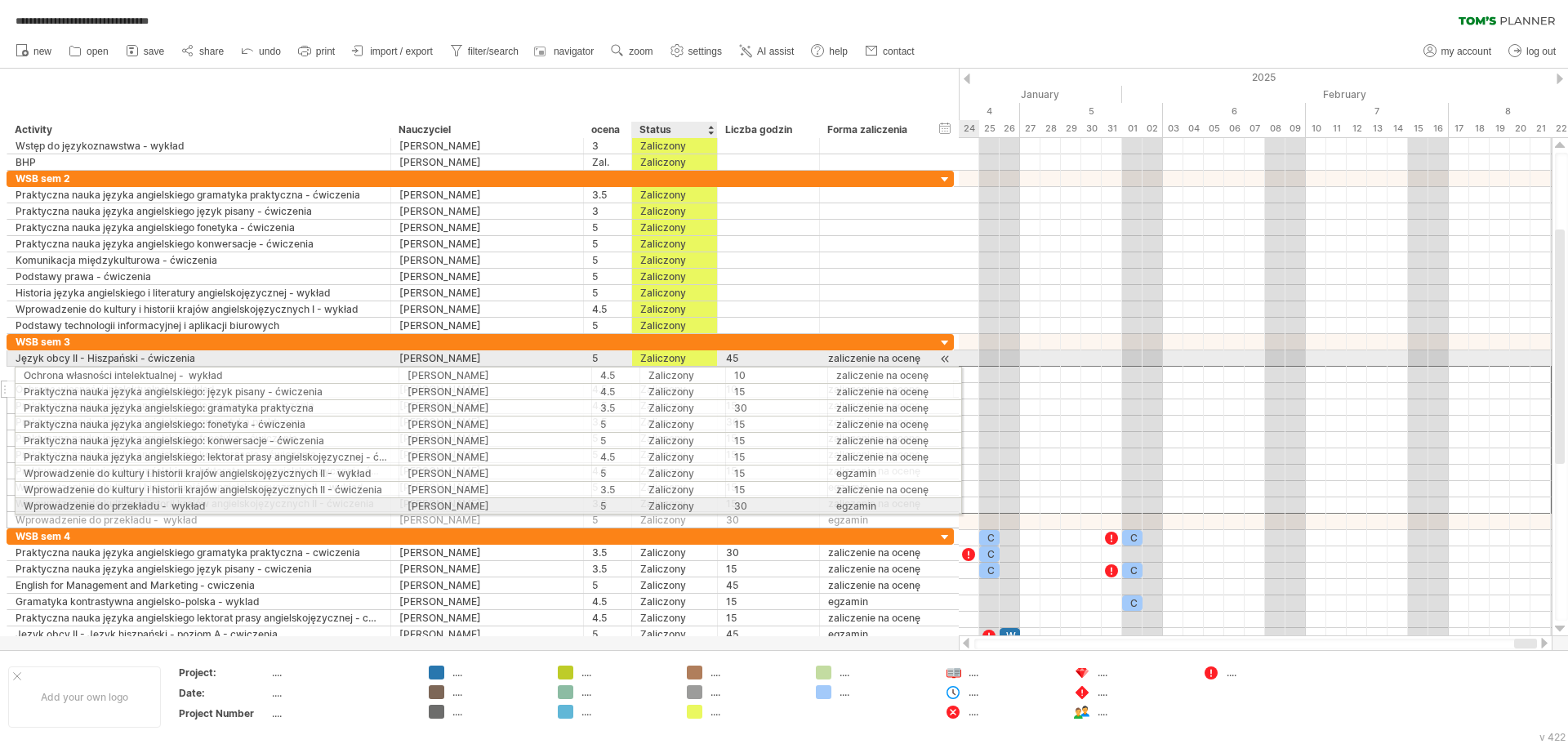
drag, startPoint x: 668, startPoint y: 505, endPoint x: 669, endPoint y: 372, distance: 133.0
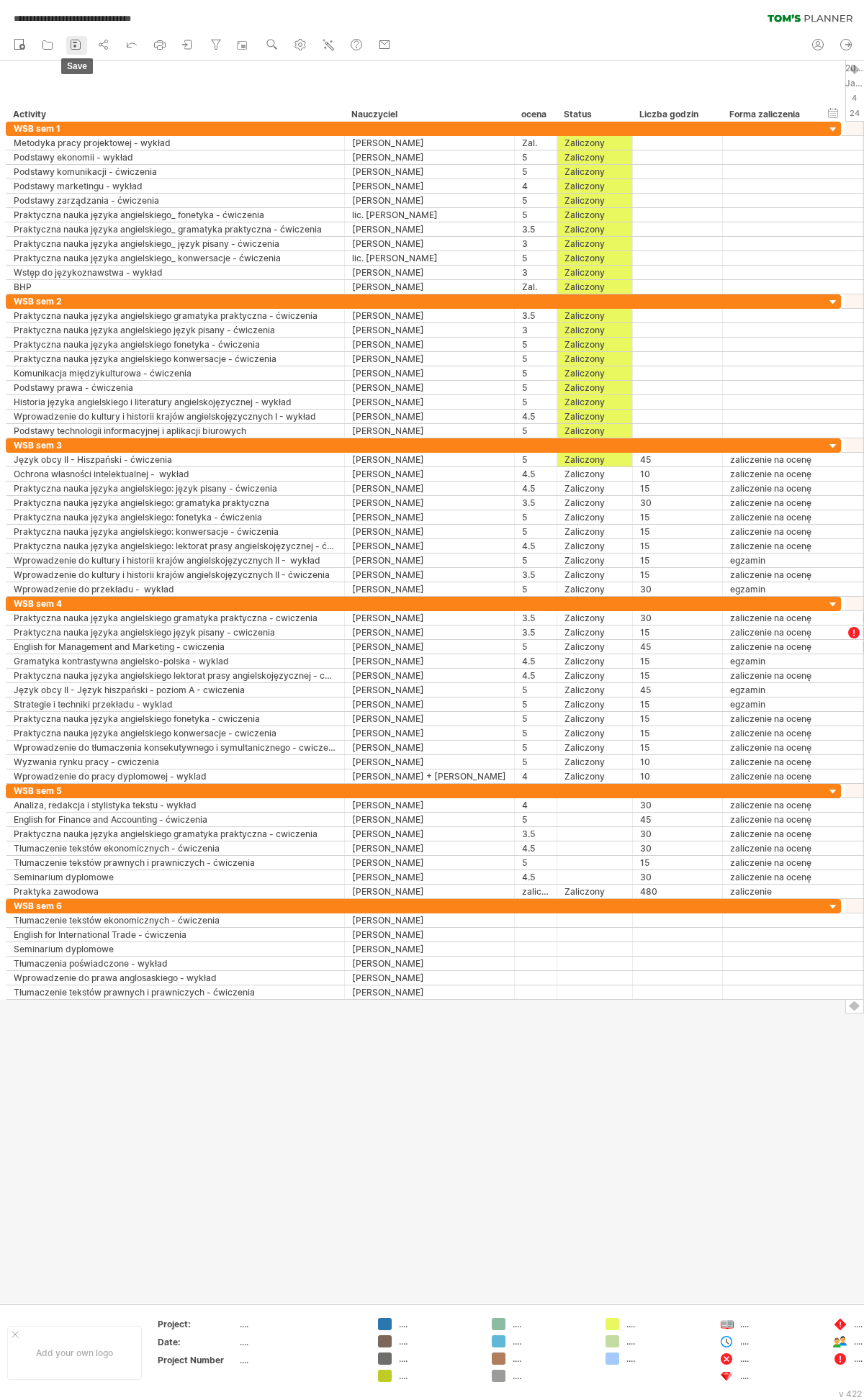
click at [71, 42] on icon at bounding box center [76, 45] width 9 height 9
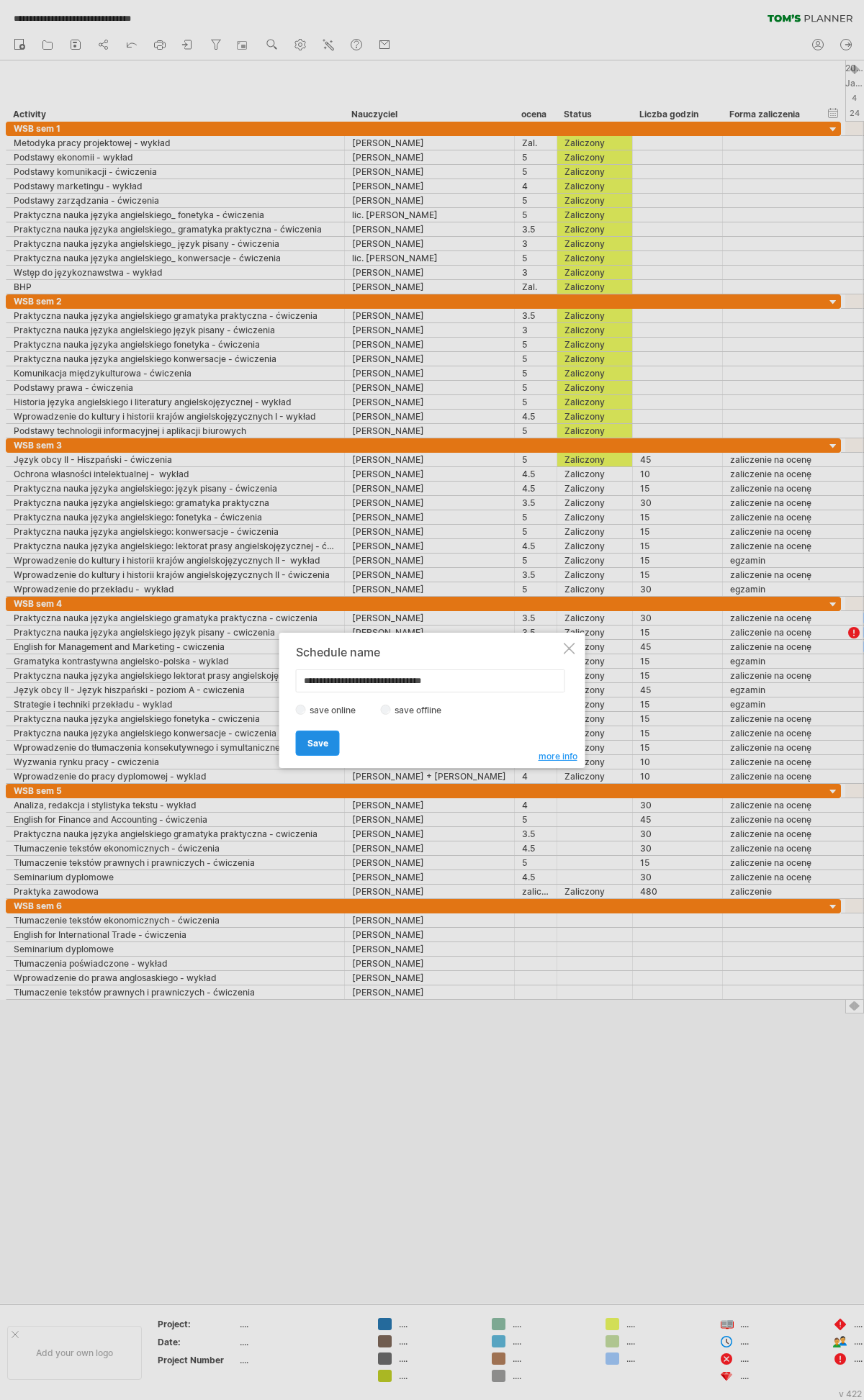
click at [308, 655] on span "Save" at bounding box center [318, 743] width 21 height 11
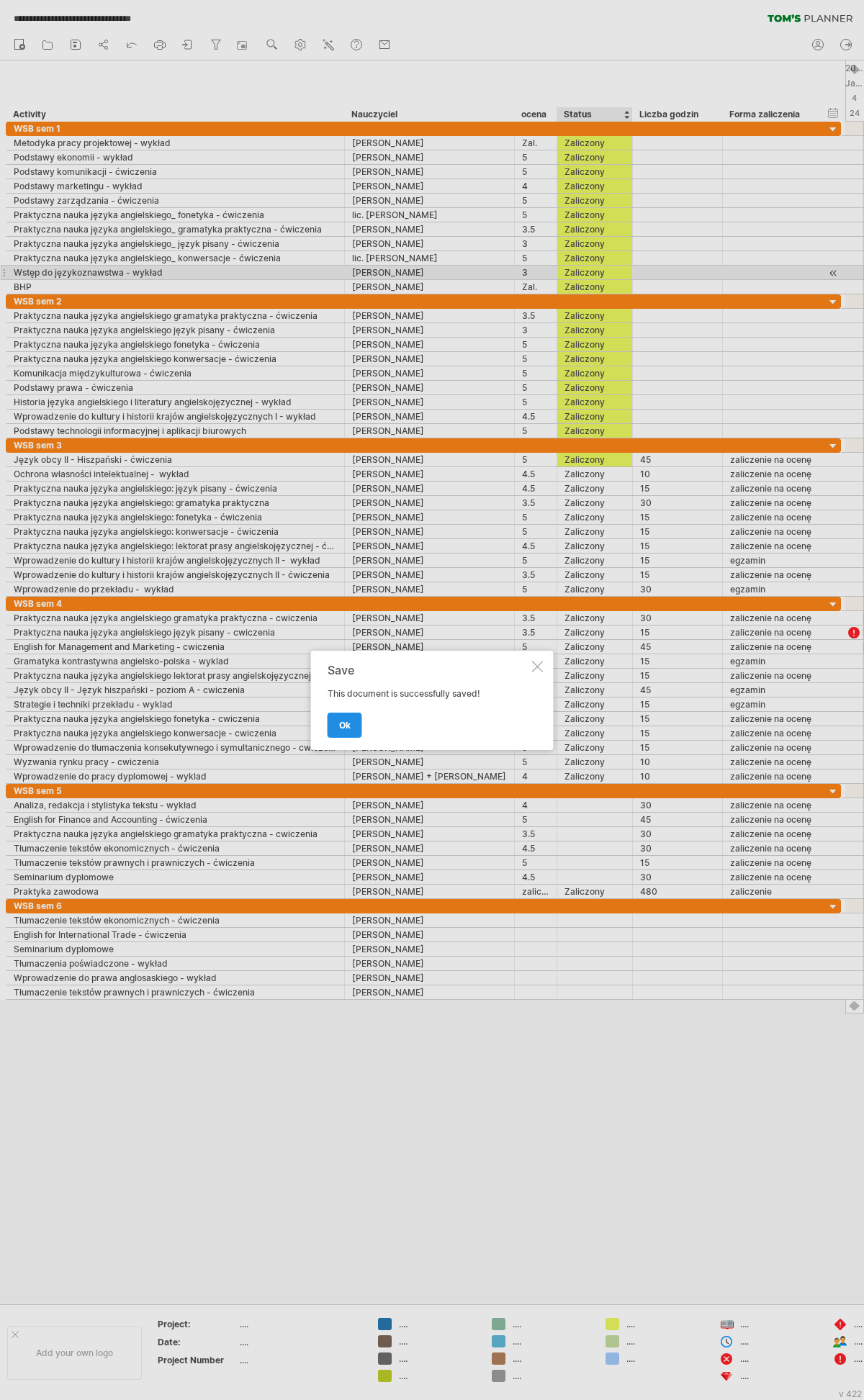
click at [342, 655] on link "ok" at bounding box center [345, 725] width 35 height 25
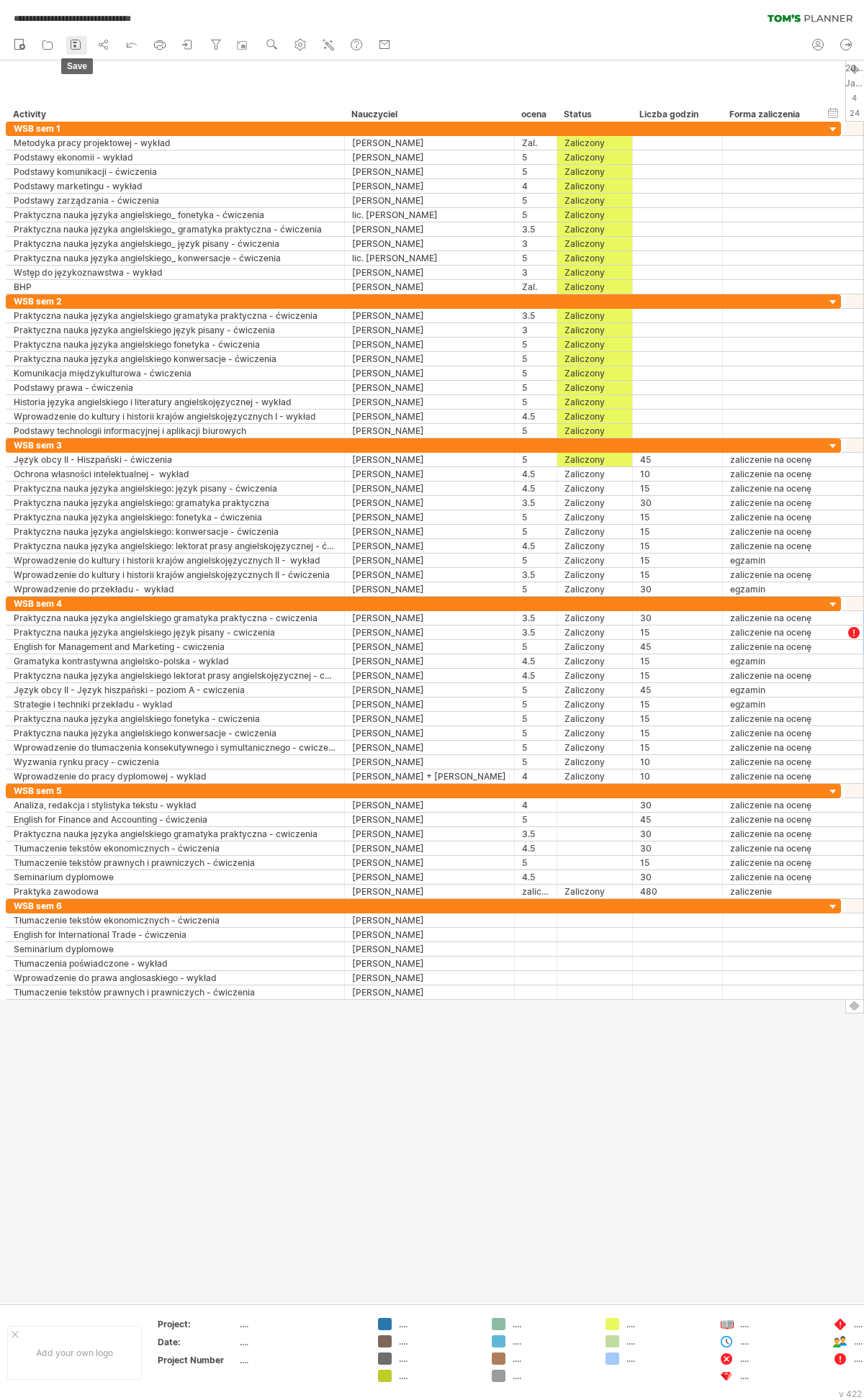
click at [69, 40] on icon at bounding box center [76, 45] width 14 height 14
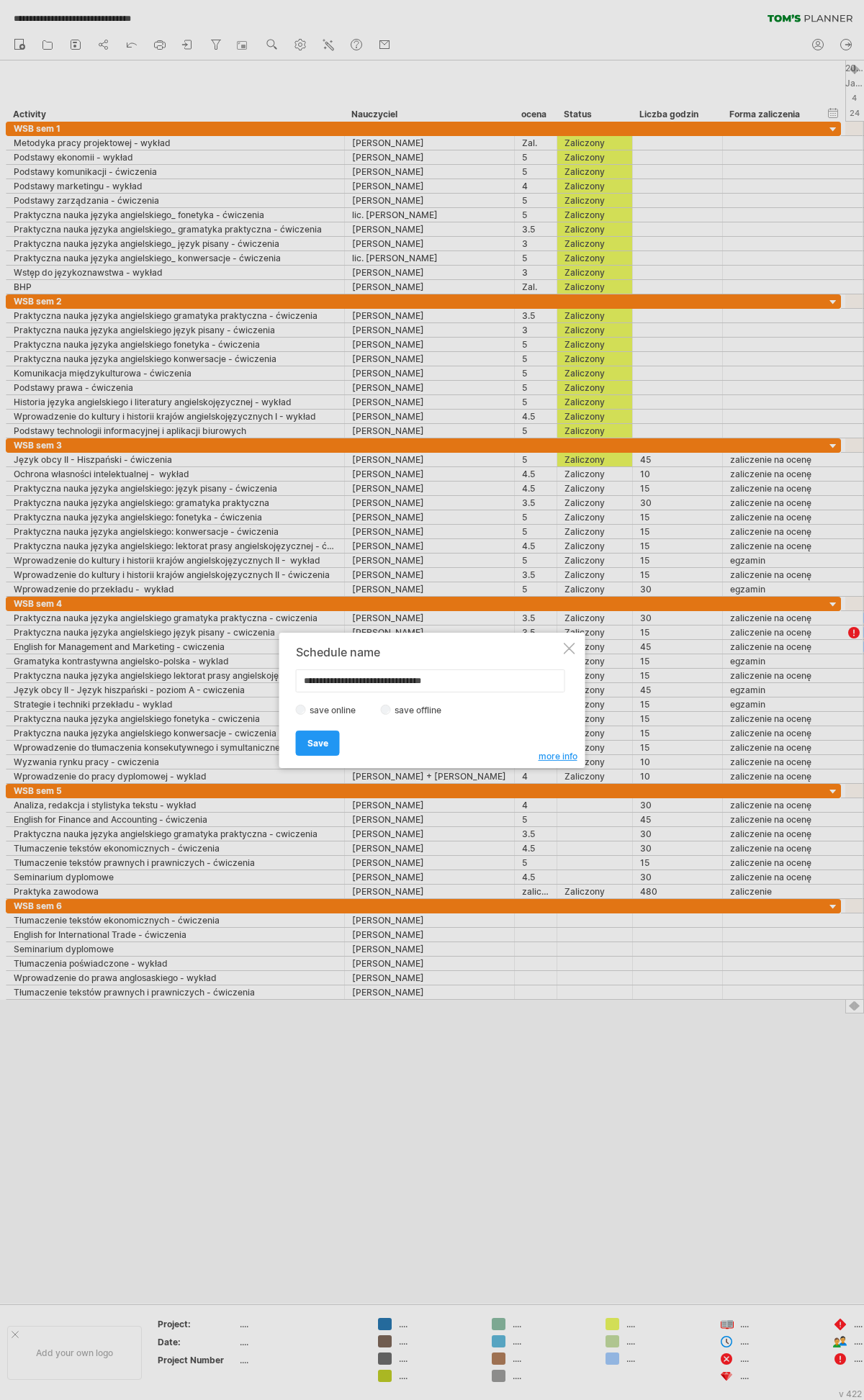
click at [427, 655] on div "save online save offline" at bounding box center [428, 709] width 265 height 14
click at [427, 655] on label "save offline" at bounding box center [422, 709] width 63 height 11
click at [319, 655] on span "Save" at bounding box center [318, 743] width 21 height 11
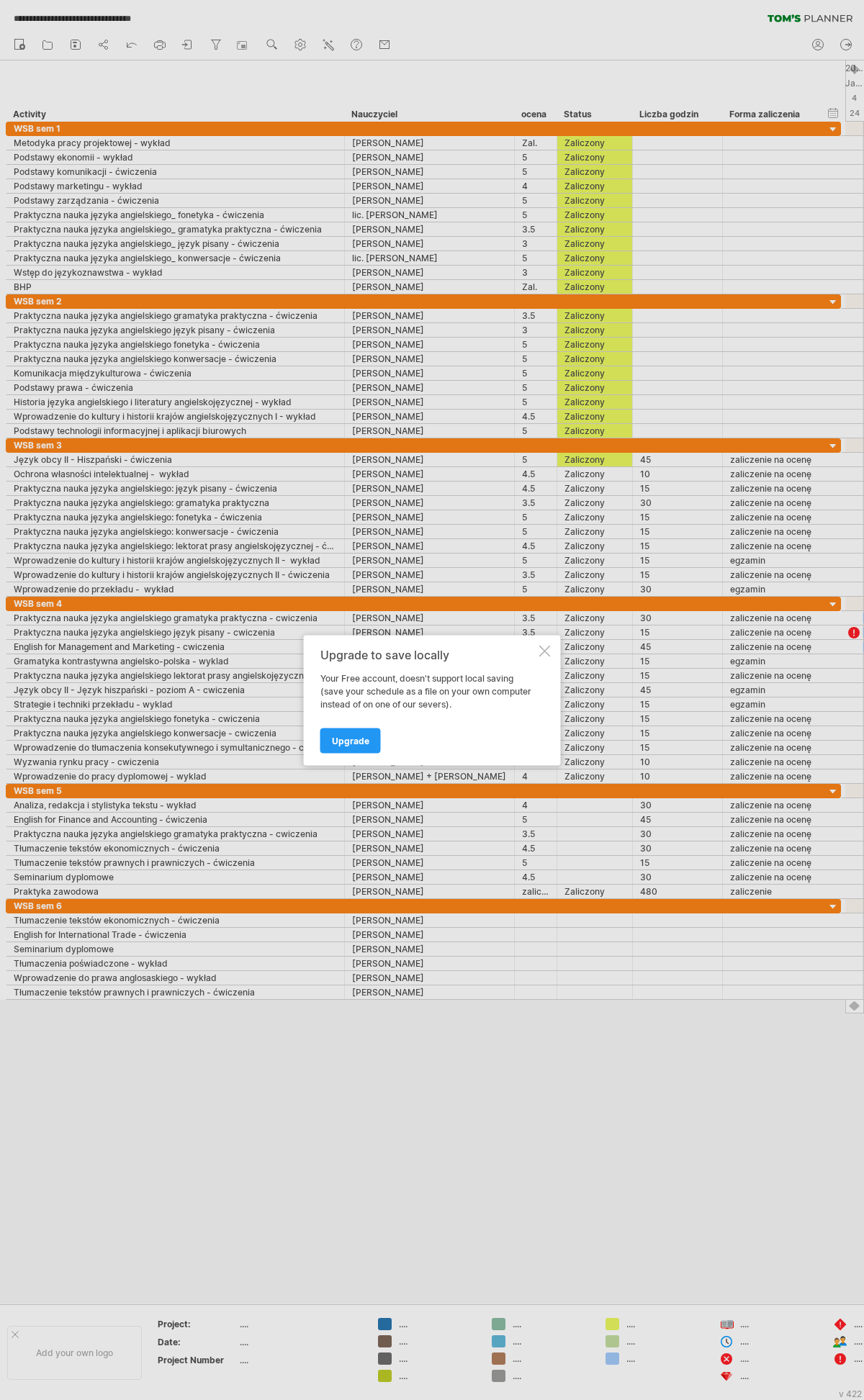
click at [540, 644] on div "Upgrade to save locally Your Free account, doesn't support local saving (save y…" at bounding box center [432, 700] width 257 height 131
click at [548, 649] on div at bounding box center [545, 651] width 12 height 12
